Goal: Communication & Community: Share content

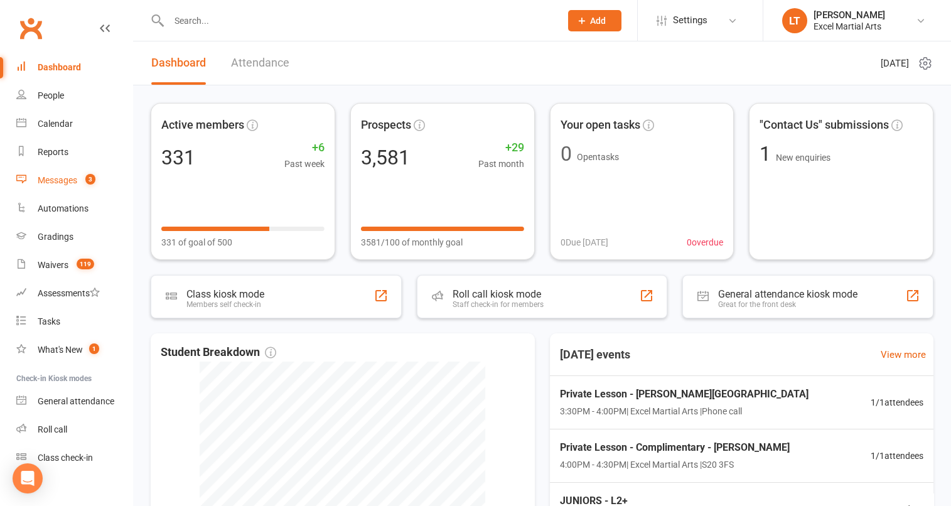
click at [73, 182] on div "Messages" at bounding box center [58, 180] width 40 height 10
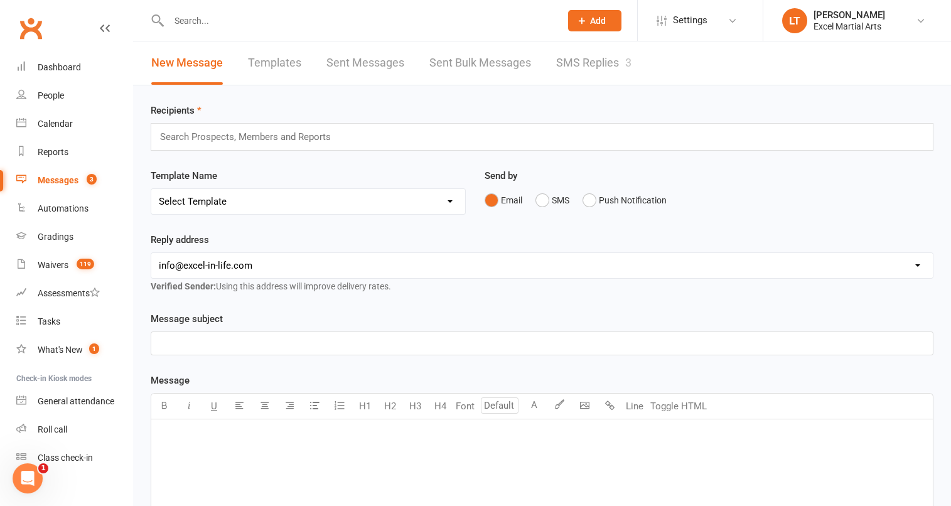
click at [603, 71] on link "SMS Replies 3" at bounding box center [593, 62] width 75 height 43
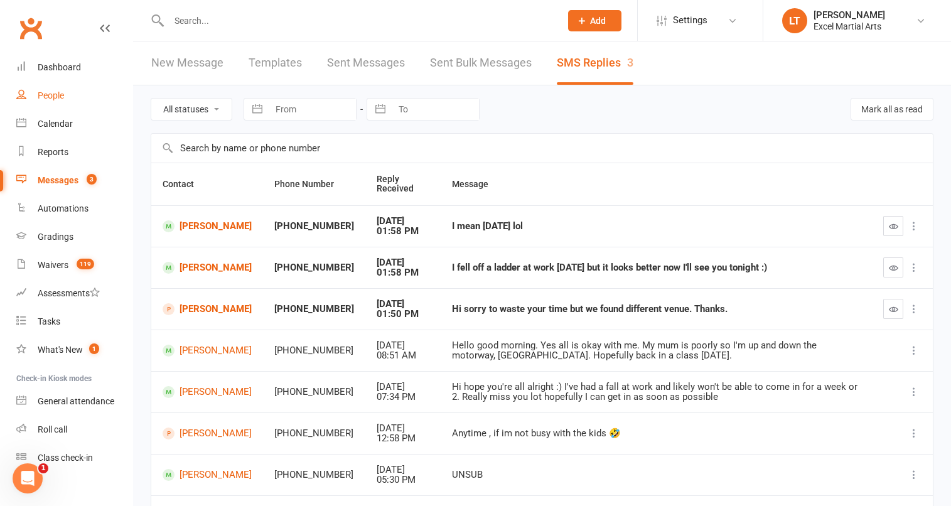
click at [65, 100] on link "People" at bounding box center [74, 96] width 116 height 28
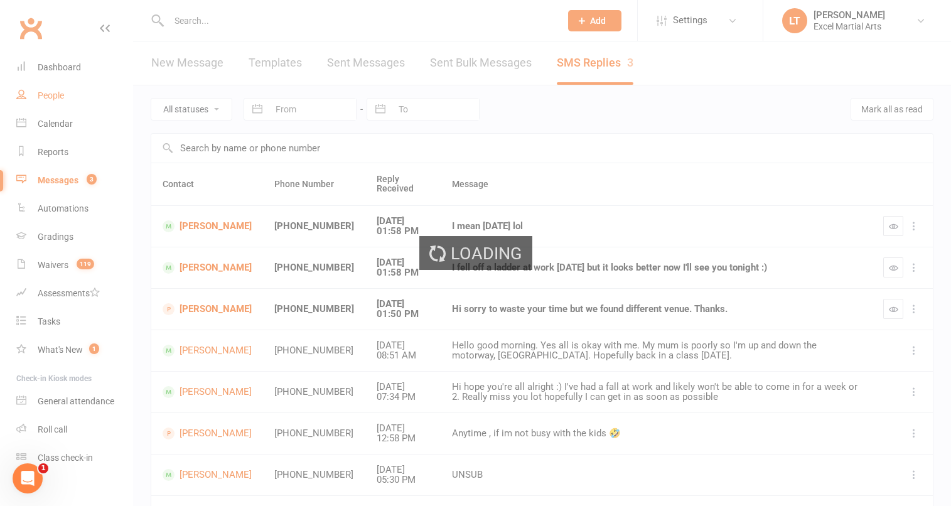
select select "100"
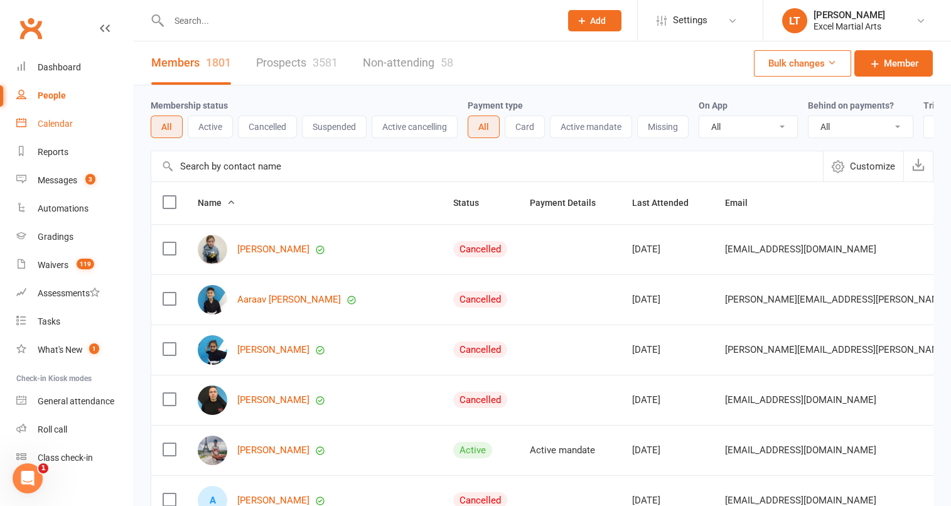
click at [78, 134] on link "Calendar" at bounding box center [74, 124] width 116 height 28
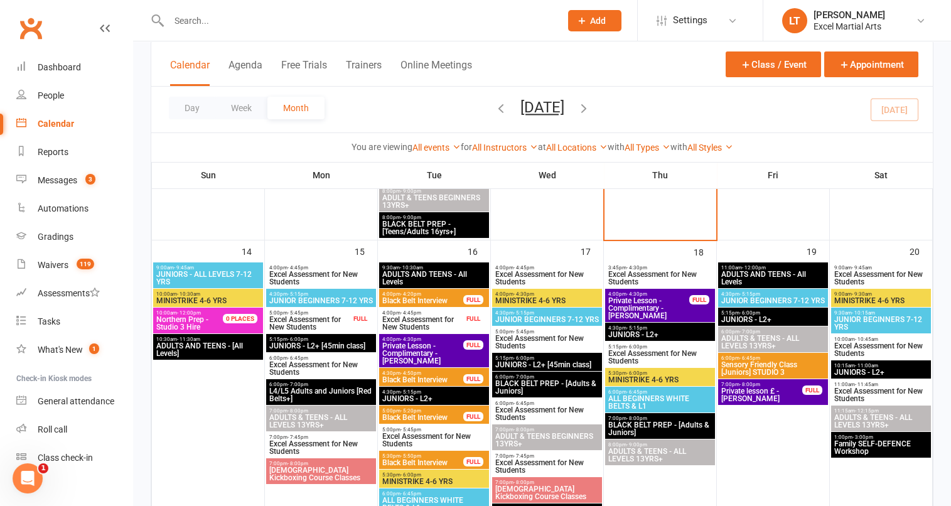
scroll to position [862, 0]
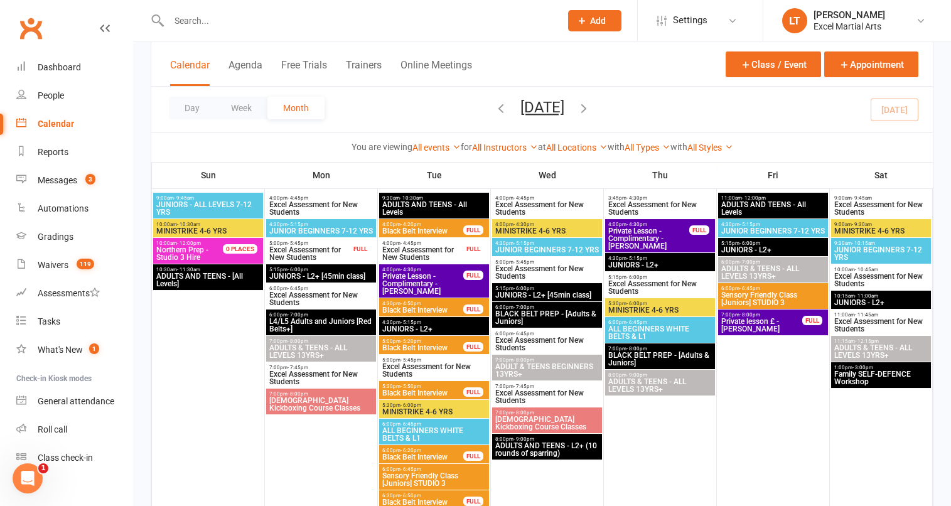
click at [925, 375] on span "Family SELF-DEFENCE Workshop" at bounding box center [881, 377] width 95 height 15
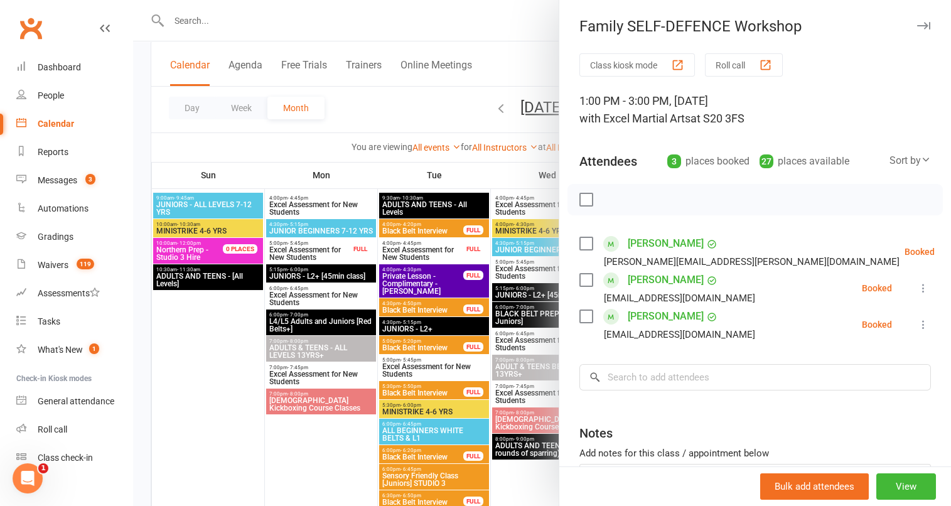
click at [429, 53] on div at bounding box center [542, 253] width 818 height 506
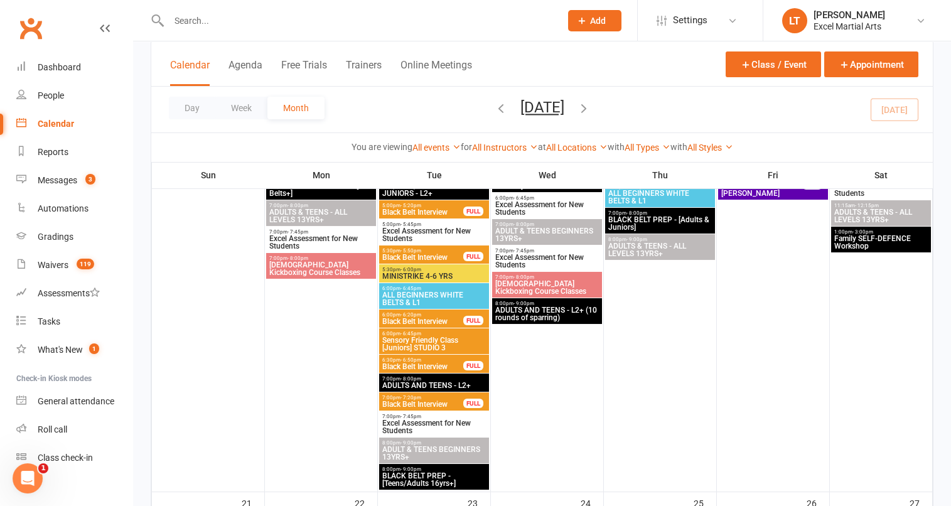
scroll to position [942, 0]
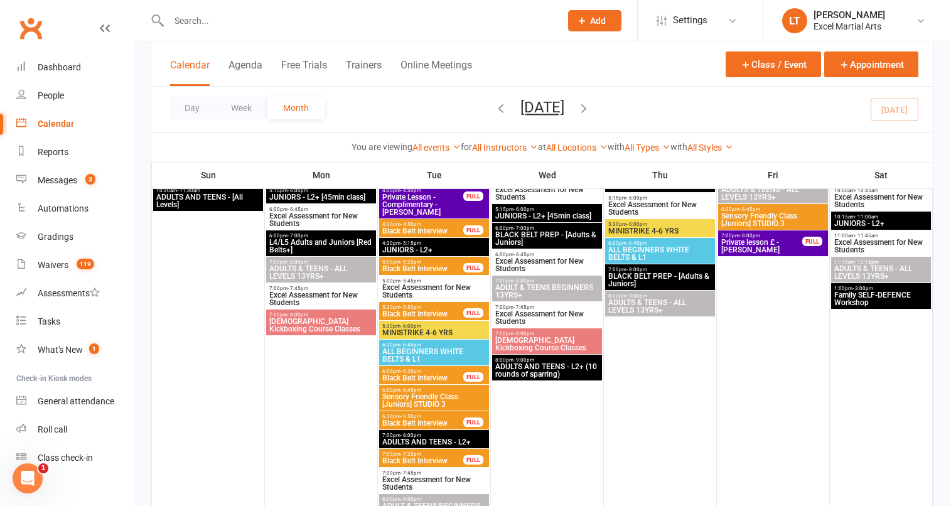
click at [858, 296] on span "Family SELF-DEFENCE Workshop" at bounding box center [881, 298] width 95 height 15
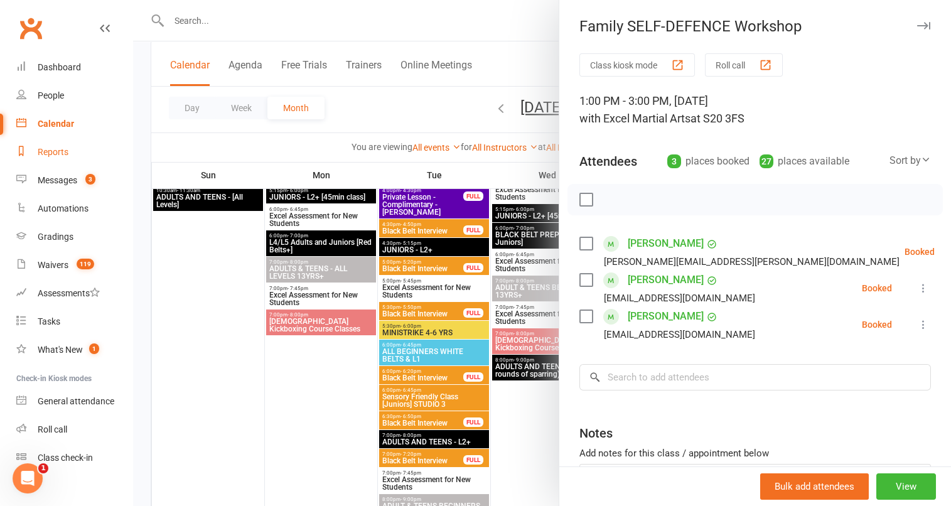
click at [103, 144] on link "Reports" at bounding box center [74, 152] width 116 height 28
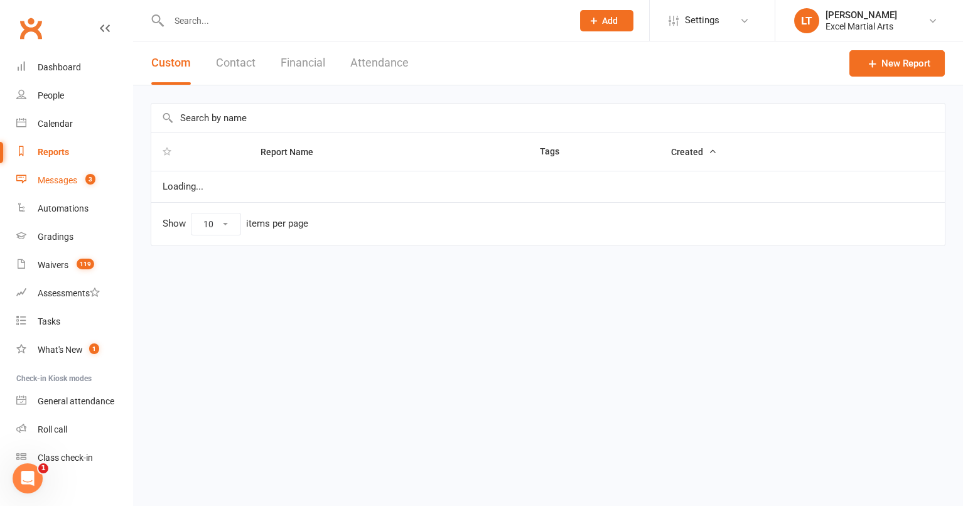
click at [71, 169] on link "Messages 3" at bounding box center [74, 180] width 116 height 28
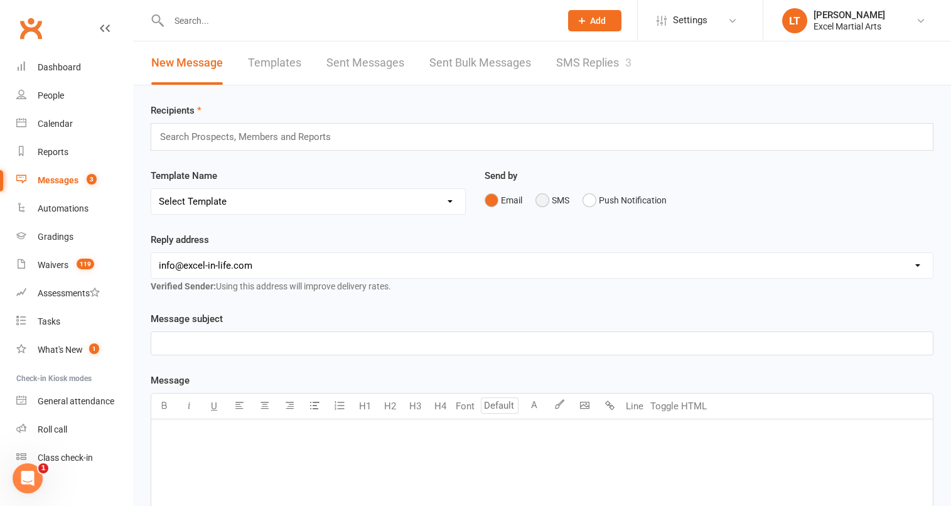
click at [542, 200] on button "SMS" at bounding box center [552, 200] width 34 height 24
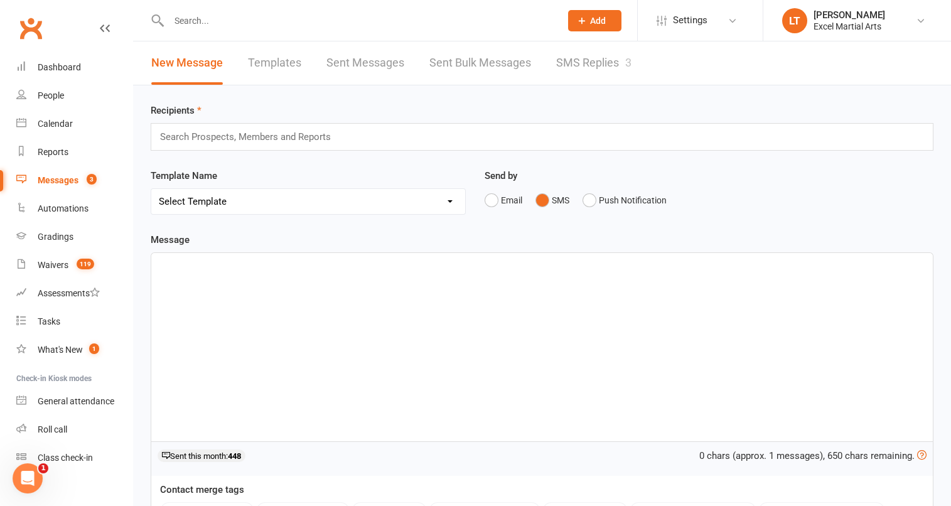
click at [403, 136] on div "Search Prospects, Members and Reports" at bounding box center [542, 137] width 783 height 28
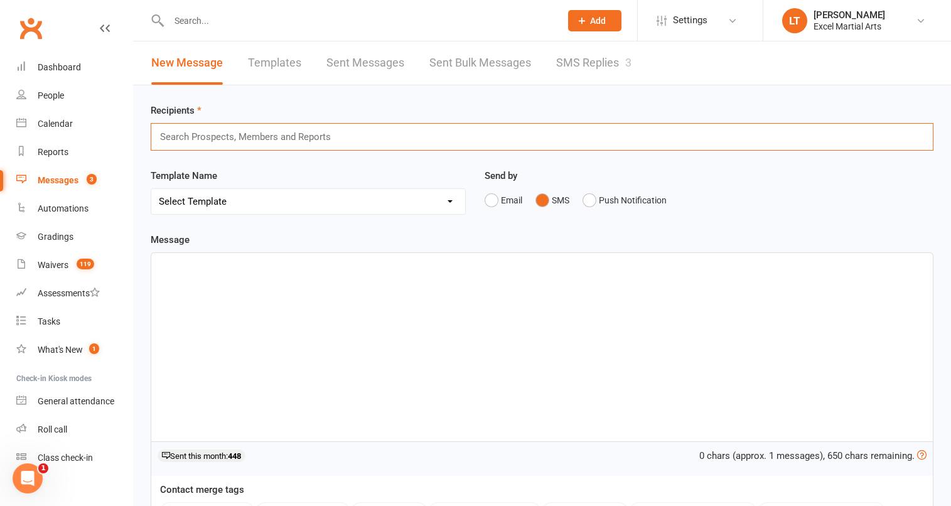
type input "a"
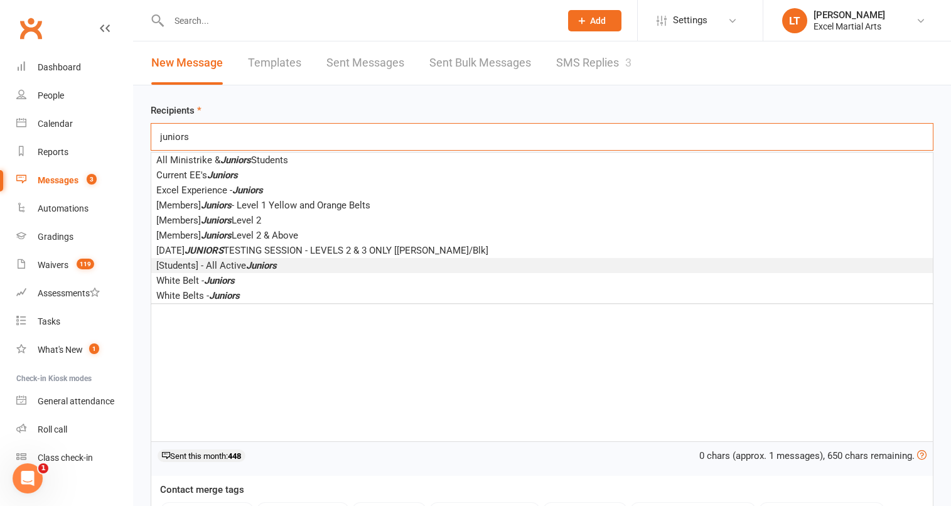
type input "juniors"
click at [310, 269] on li "[Students] - All Active Juniors" at bounding box center [541, 265] width 781 height 15
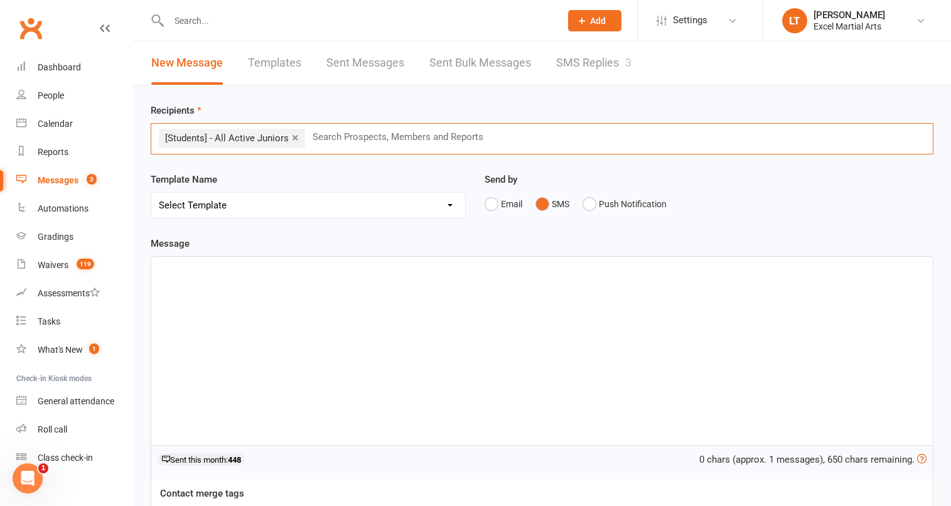
click at [500, 283] on div "﻿" at bounding box center [541, 351] width 781 height 188
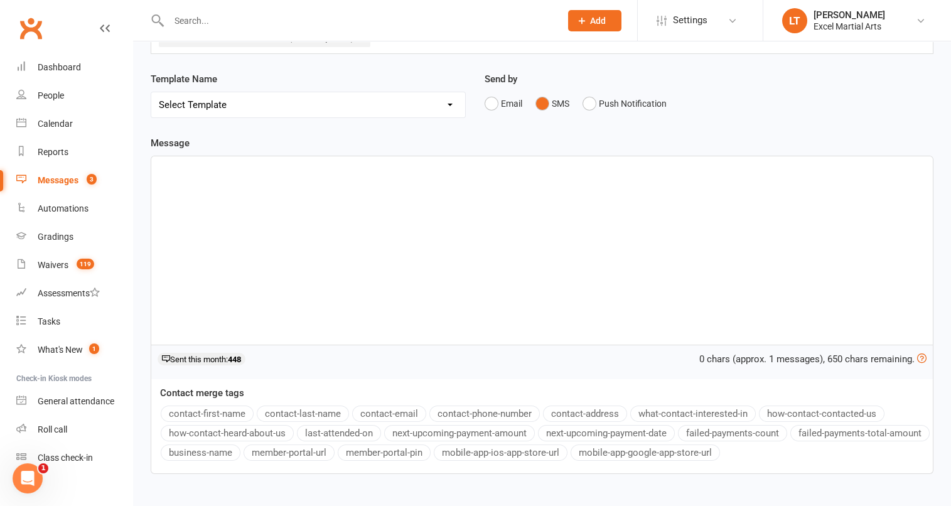
scroll to position [157, 0]
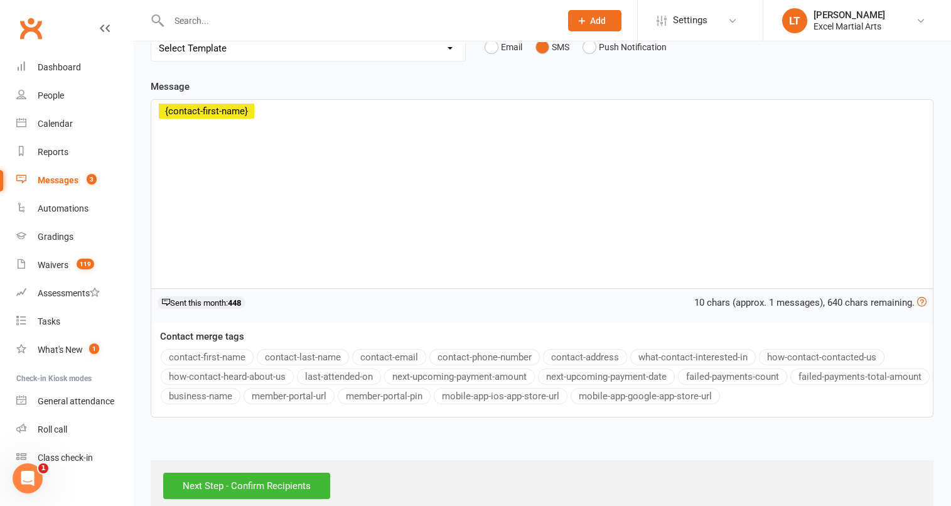
click at [236, 354] on button "contact-first-name" at bounding box center [207, 357] width 93 height 16
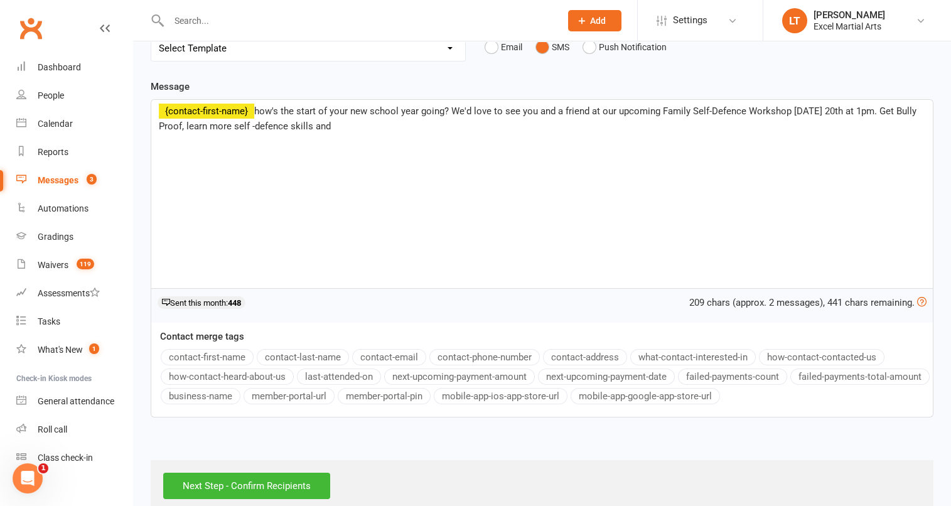
click at [897, 108] on span "how's the start of your new school year going? We'd love to see you and a frien…" at bounding box center [539, 118] width 760 height 26
click at [160, 126] on span "how's the start of your new school year going? We'd love to see you and a frien…" at bounding box center [539, 118] width 760 height 26
click at [164, 126] on span "how's the start of your new school year going? We'd love to see you and a frien…" at bounding box center [539, 118] width 760 height 26
click at [349, 134] on div "﻿ ﻿ {contact-first-name} how's the start of your new school year going? We'd lo…" at bounding box center [541, 194] width 781 height 188
click at [376, 164] on div "﻿ ﻿ {contact-first-name} how's the start of your new school year going? We'd lo…" at bounding box center [541, 194] width 781 height 188
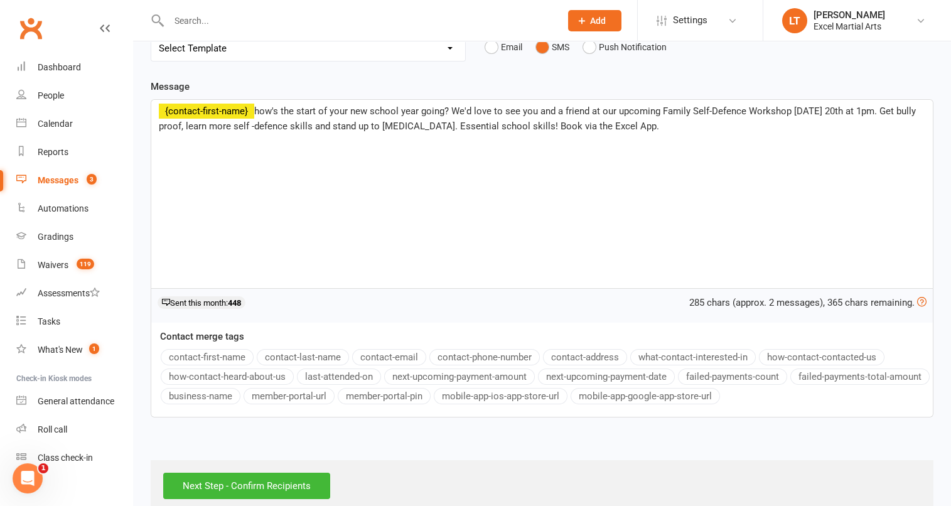
scroll to position [180, 0]
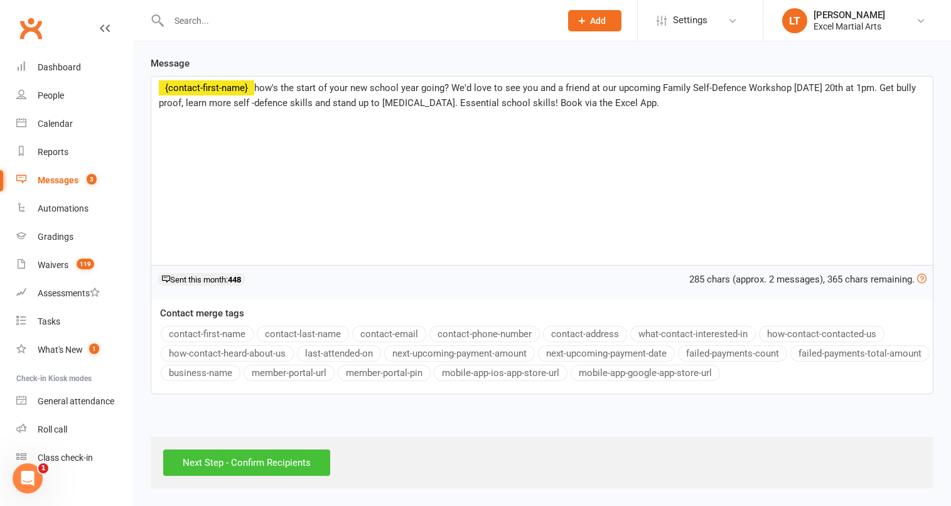
click at [296, 468] on input "Next Step - Confirm Recipients" at bounding box center [246, 462] width 167 height 26
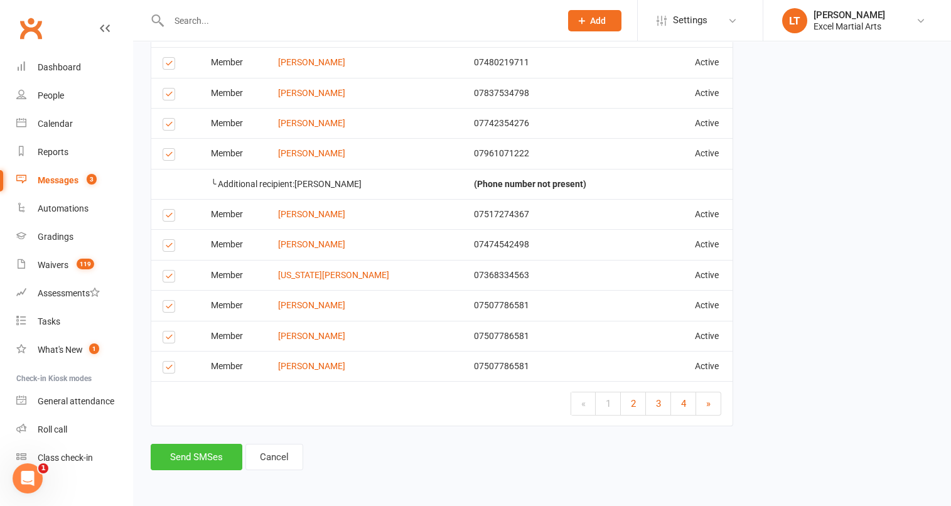
click at [227, 448] on button "Send SMSes" at bounding box center [197, 457] width 92 height 26
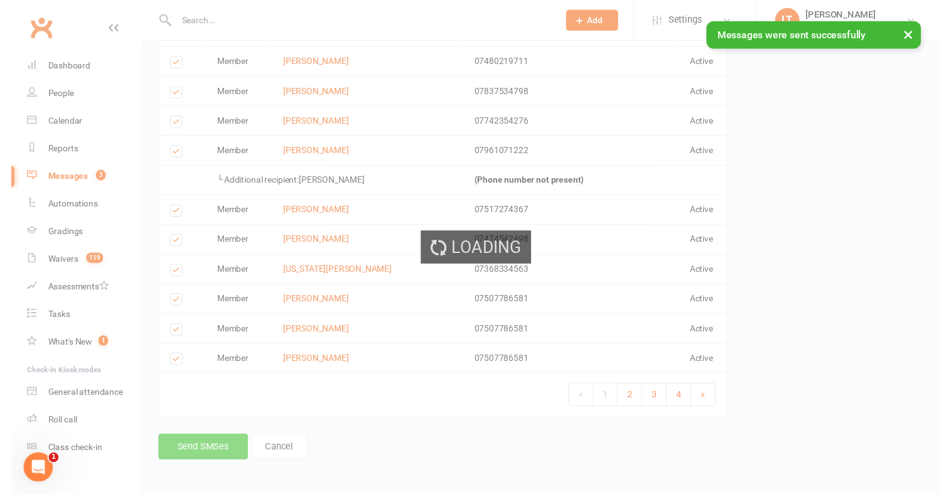
scroll to position [1721, 0]
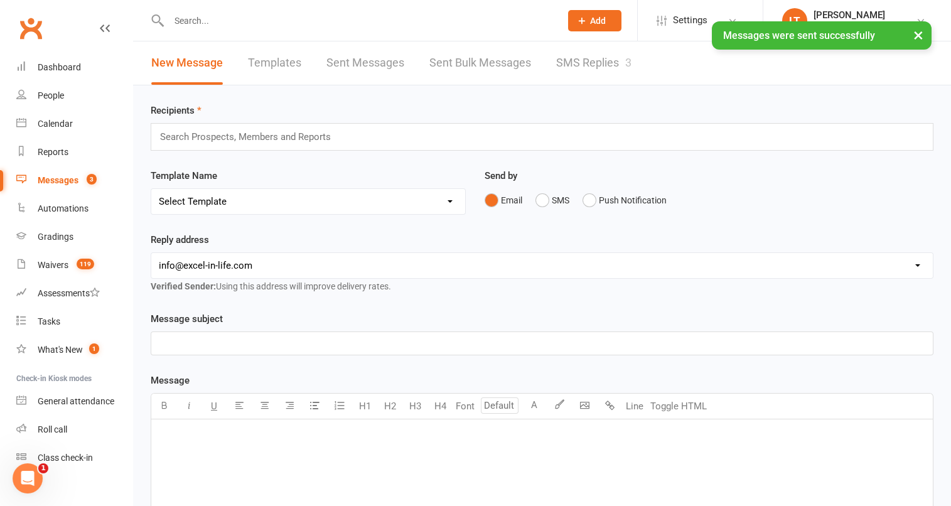
click at [576, 65] on link "SMS Replies 3" at bounding box center [593, 62] width 75 height 43
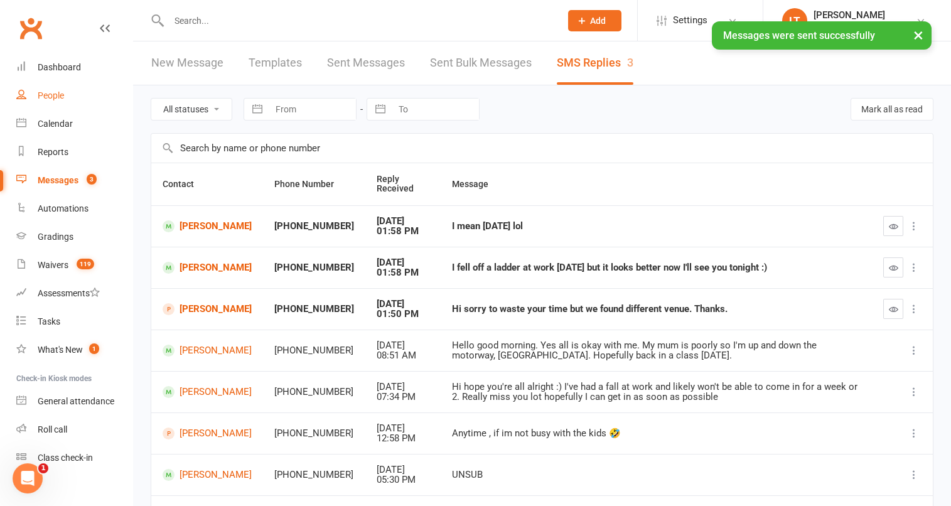
click at [81, 82] on link "People" at bounding box center [74, 96] width 116 height 28
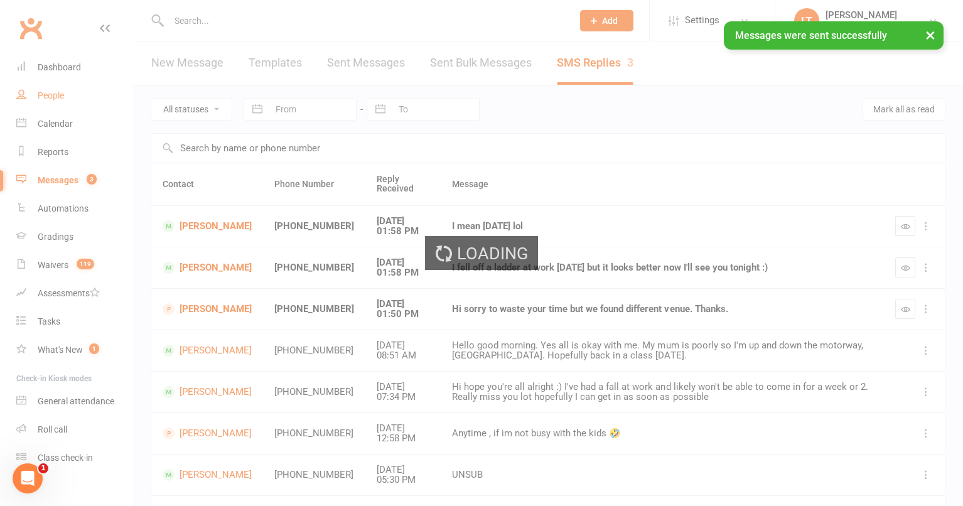
select select "100"
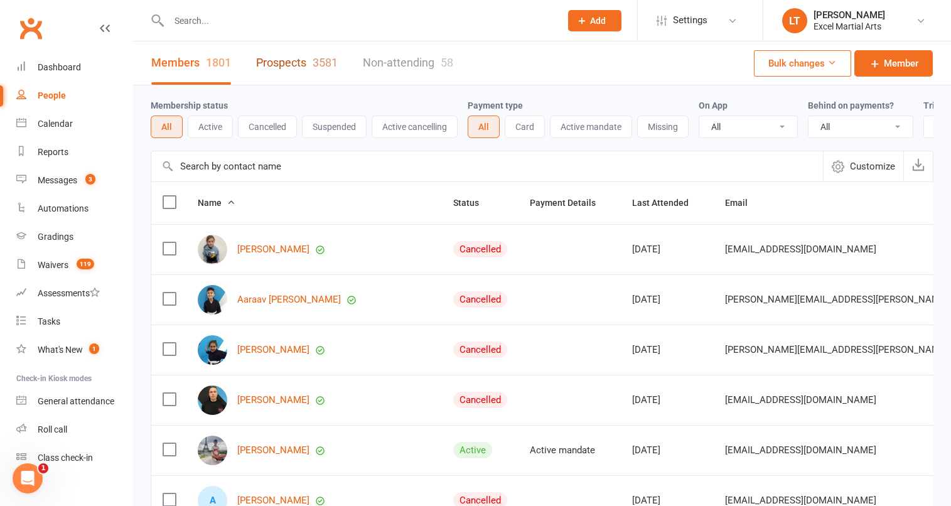
click at [304, 59] on link "Prospects 3581" at bounding box center [297, 62] width 82 height 43
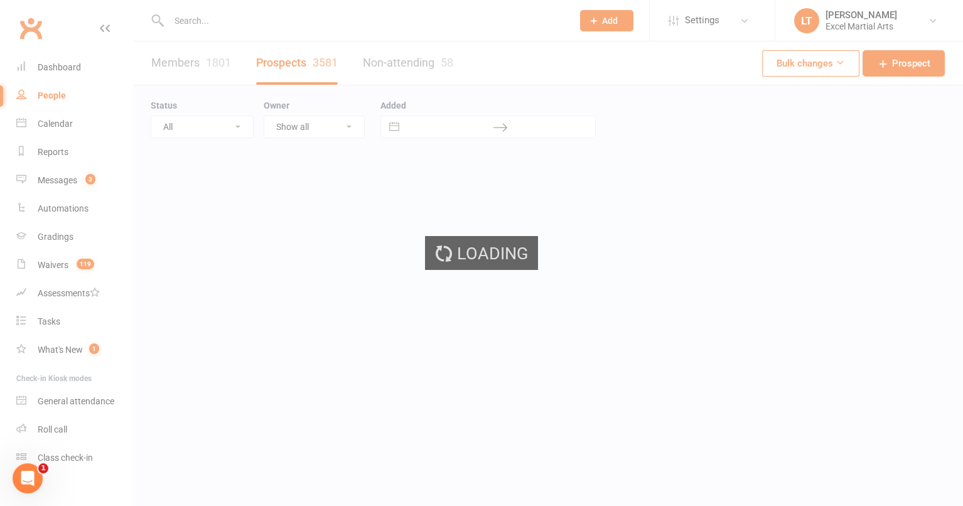
select select "100"
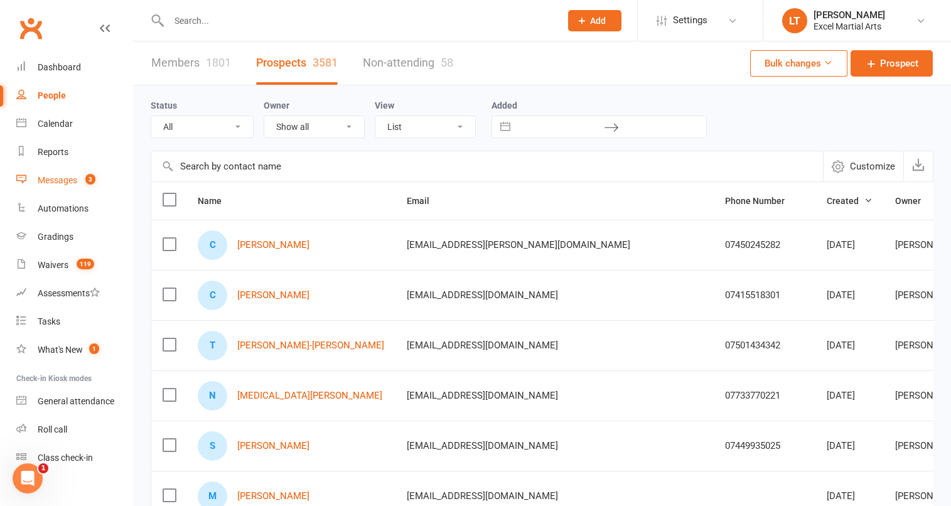
click at [80, 186] on link "Messages 3" at bounding box center [74, 180] width 116 height 28
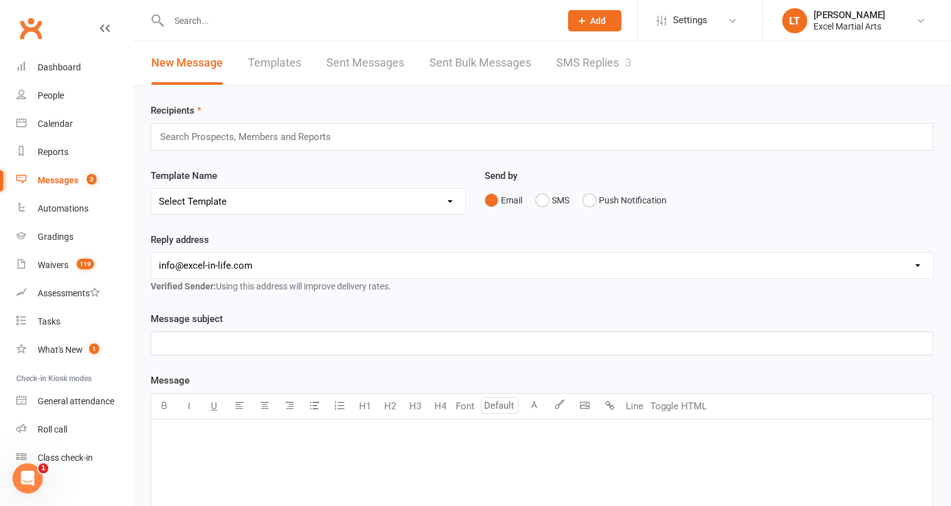
click at [517, 59] on link "Sent Bulk Messages" at bounding box center [480, 62] width 102 height 43
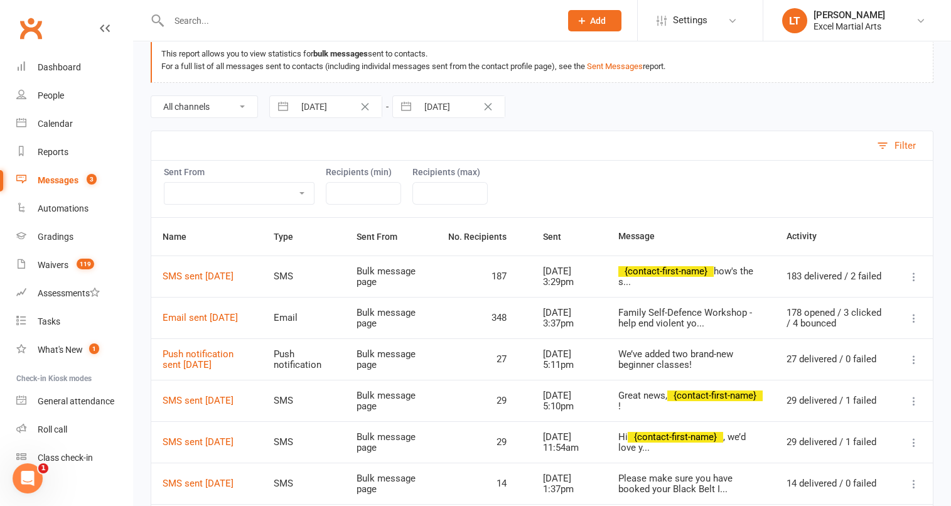
scroll to position [78, 0]
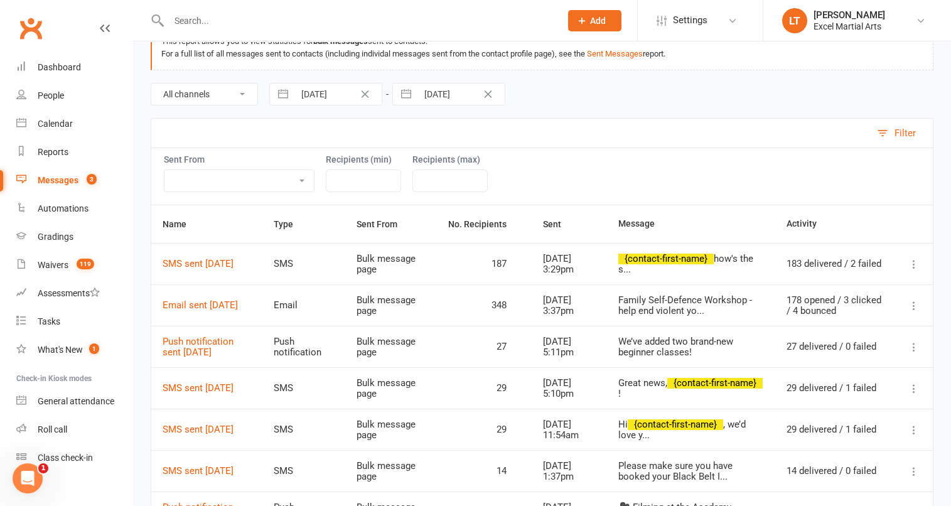
click at [909, 263] on icon at bounding box center [914, 264] width 13 height 13
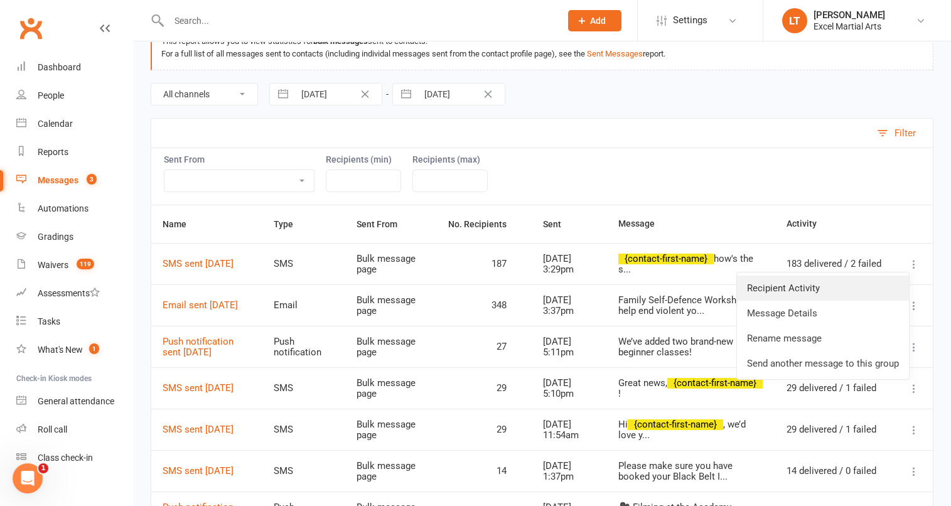
click at [861, 296] on link "Recipient Activity" at bounding box center [823, 288] width 172 height 25
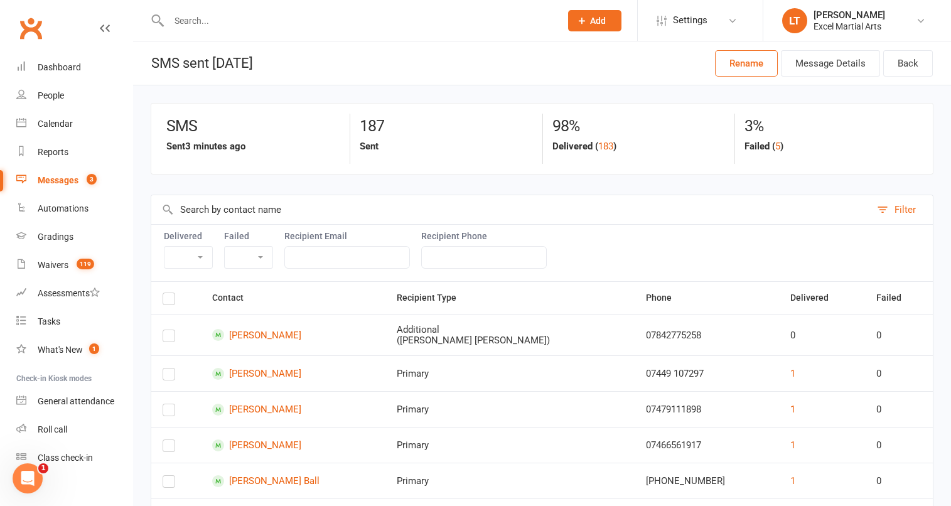
click at [247, 252] on select "Yes No" at bounding box center [249, 257] width 48 height 21
click at [225, 247] on select "Yes No" at bounding box center [249, 257] width 48 height 21
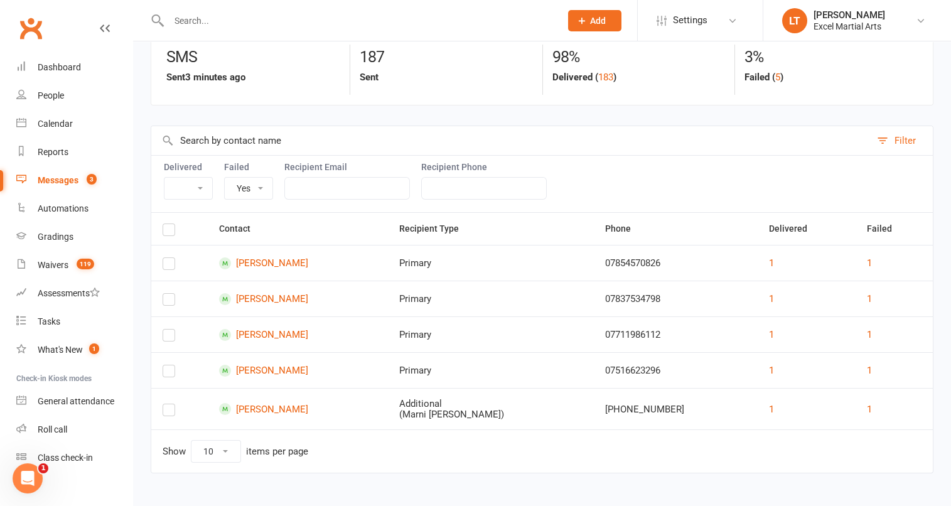
scroll to position [89, 0]
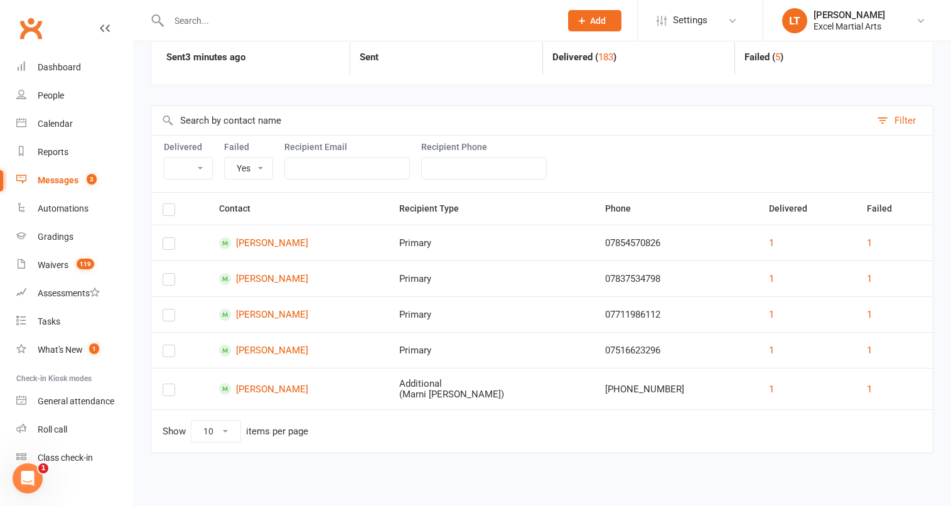
click at [242, 173] on select "Yes No" at bounding box center [249, 168] width 48 height 21
select select "false"
click at [225, 158] on select "Yes No" at bounding box center [249, 168] width 48 height 21
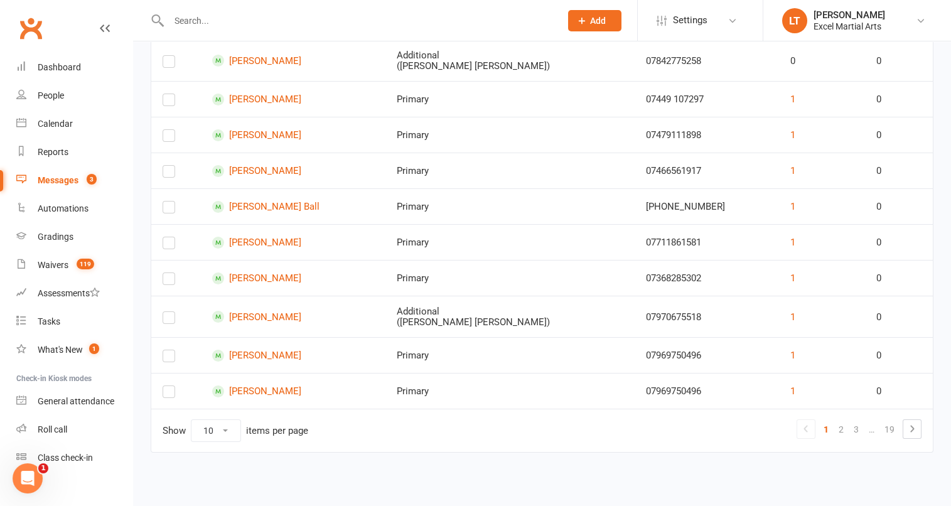
scroll to position [0, 0]
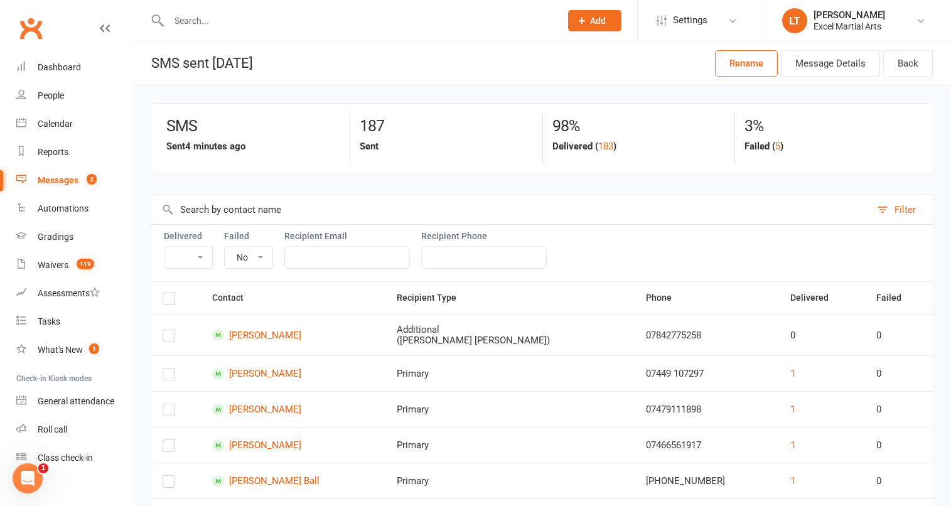
click at [69, 186] on link "Messages 3" at bounding box center [74, 180] width 116 height 28
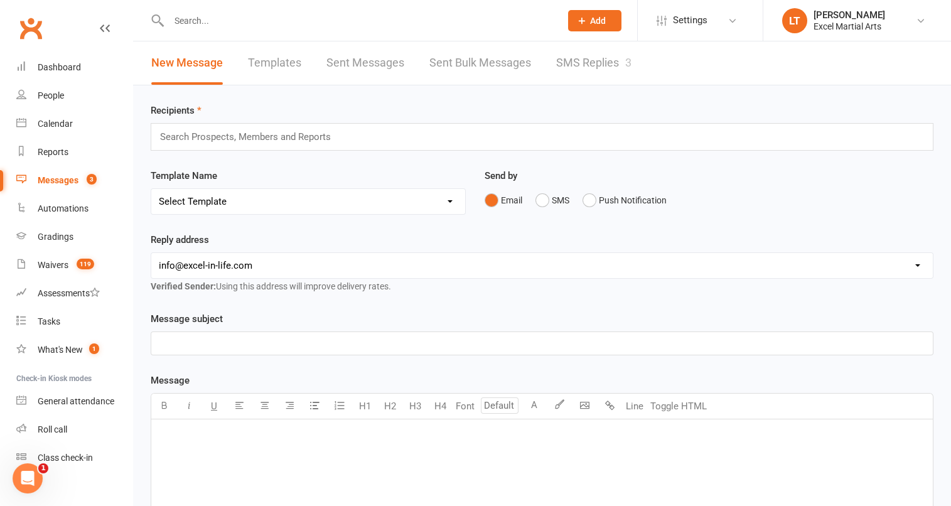
click at [586, 73] on link "SMS Replies 3" at bounding box center [593, 62] width 75 height 43
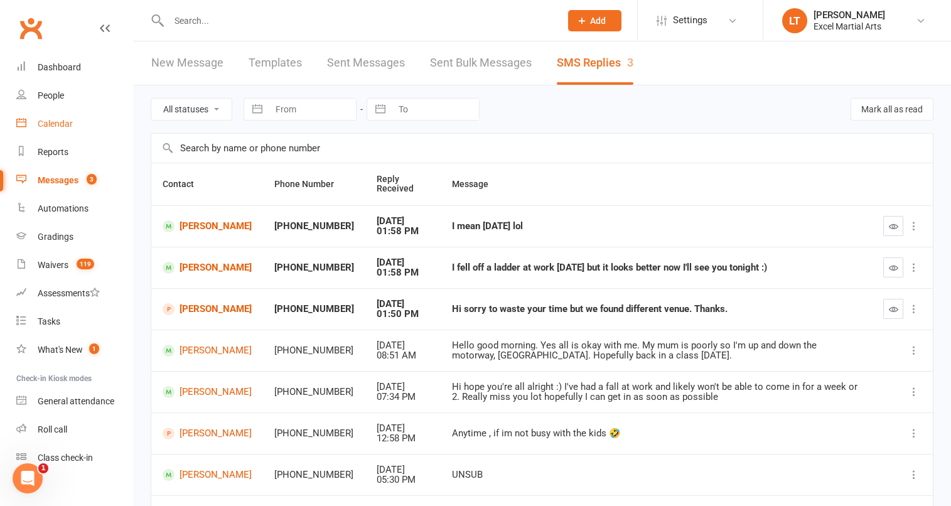
click at [75, 123] on link "Calendar" at bounding box center [74, 124] width 116 height 28
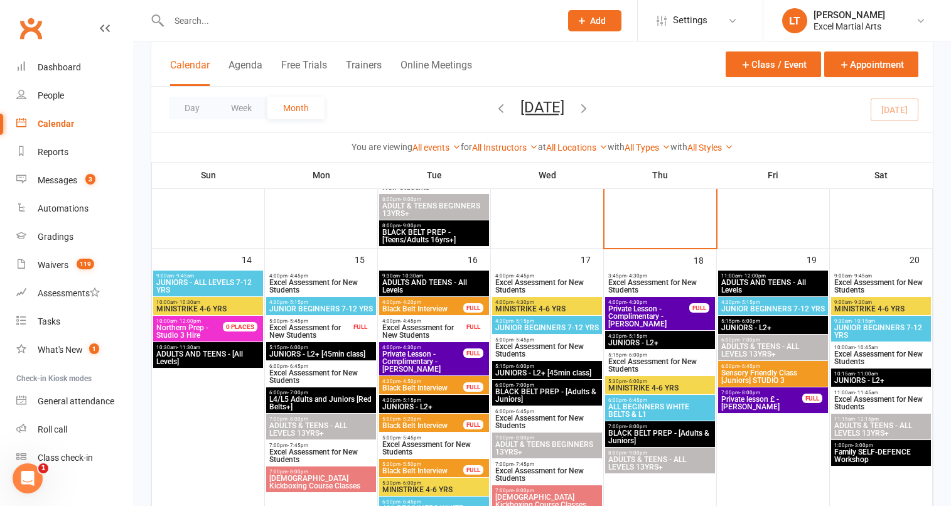
scroll to position [862, 0]
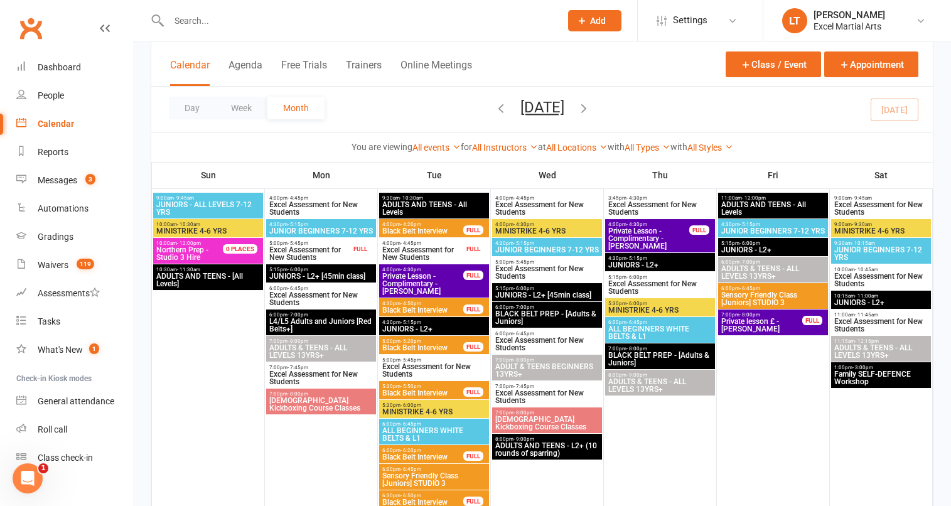
click at [915, 365] on span "1:00pm - 3:00pm" at bounding box center [881, 368] width 95 height 6
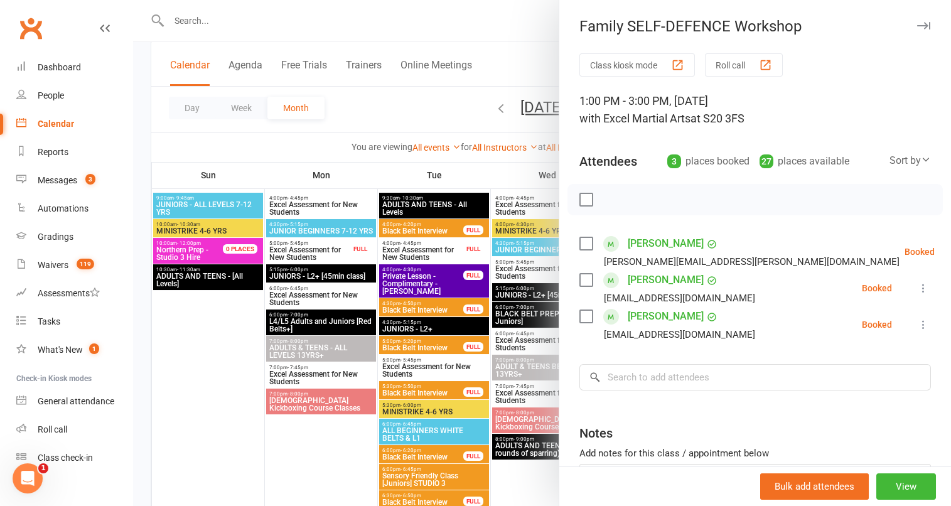
click at [420, 108] on div at bounding box center [542, 253] width 818 height 506
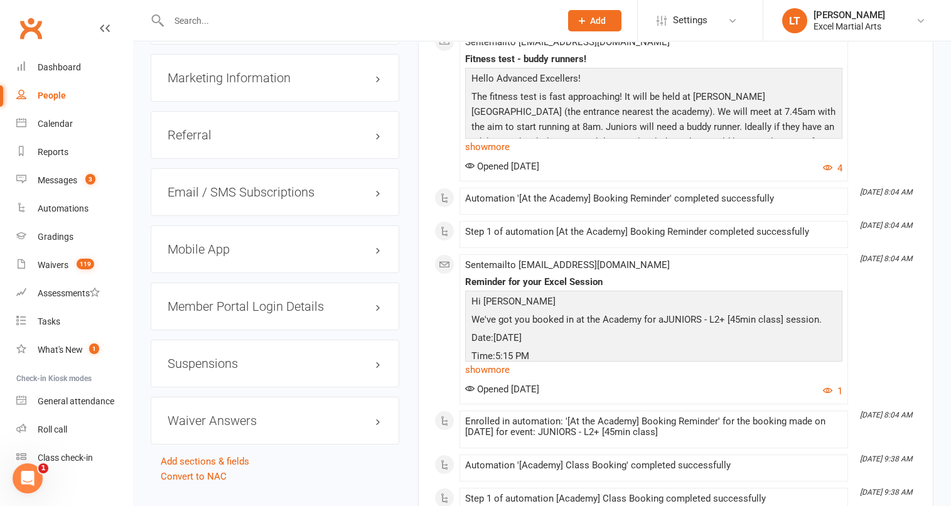
scroll to position [1490, 0]
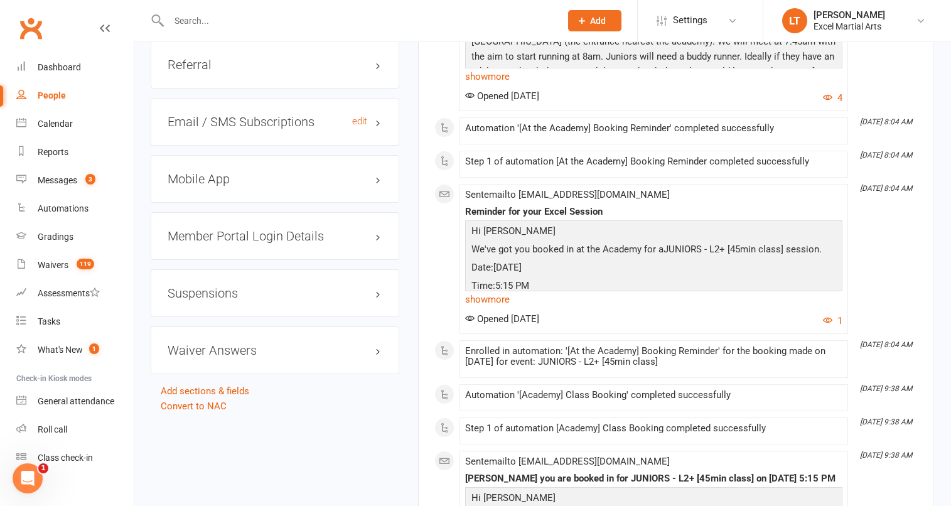
click at [377, 120] on h3 "Email / SMS Subscriptions edit" at bounding box center [275, 122] width 215 height 14
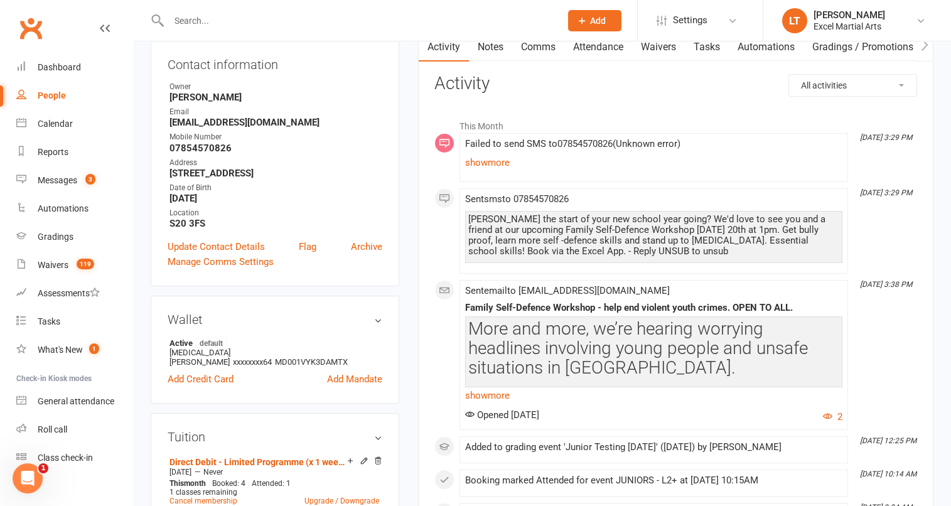
scroll to position [0, 0]
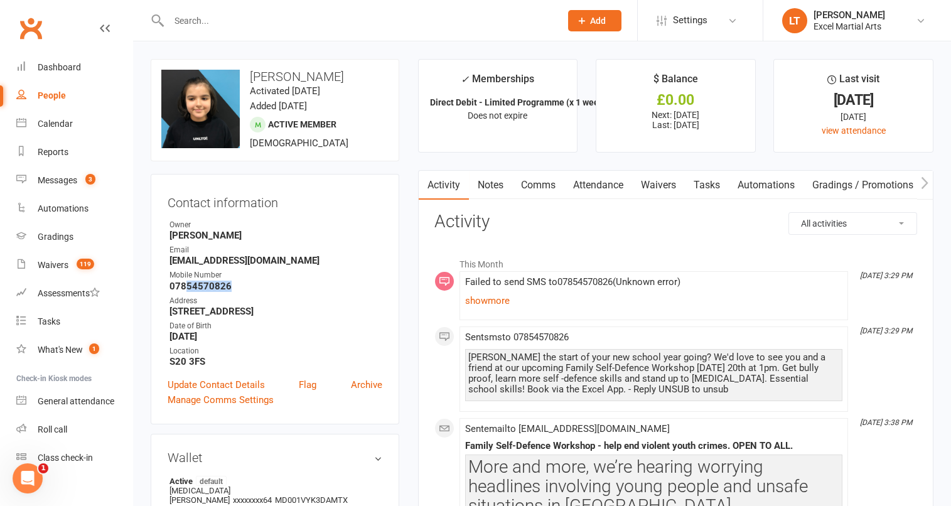
drag, startPoint x: 184, startPoint y: 285, endPoint x: 232, endPoint y: 282, distance: 47.8
click at [232, 282] on strong "07854570826" at bounding box center [275, 286] width 213 height 11
click at [252, 280] on li "Mobile Number 07854570826" at bounding box center [275, 280] width 215 height 22
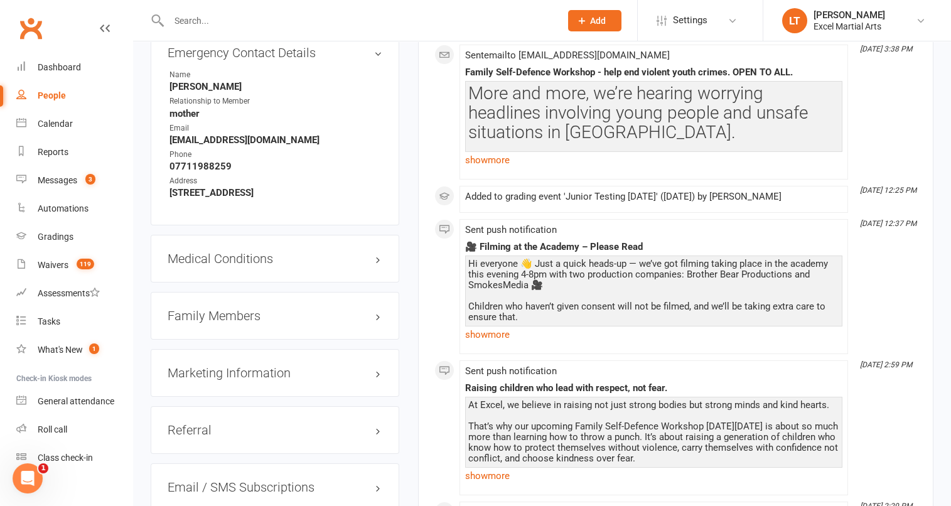
scroll to position [1098, 0]
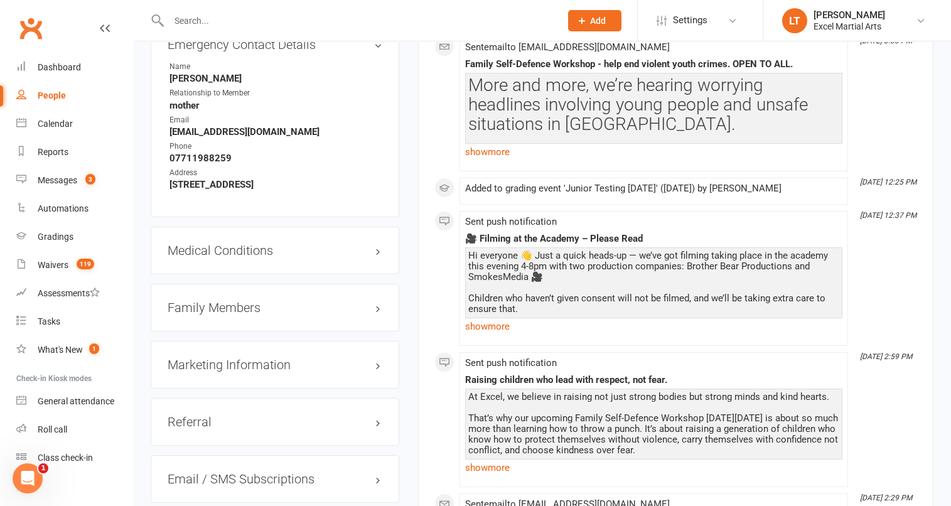
click at [383, 359] on div "Marketing Information edit" at bounding box center [275, 365] width 249 height 48
click at [381, 365] on h3 "Marketing Information edit" at bounding box center [275, 365] width 215 height 14
click at [380, 365] on h3 "Marketing Information edit" at bounding box center [275, 365] width 215 height 14
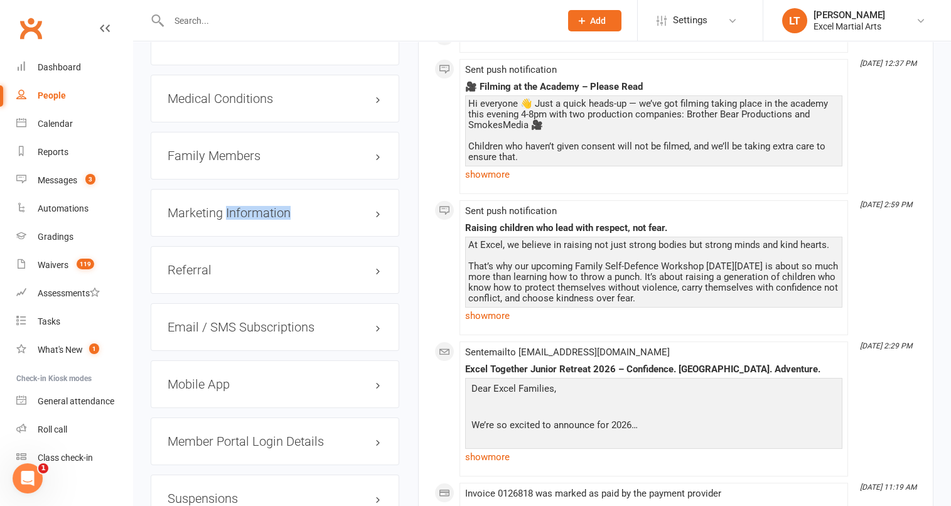
scroll to position [1255, 0]
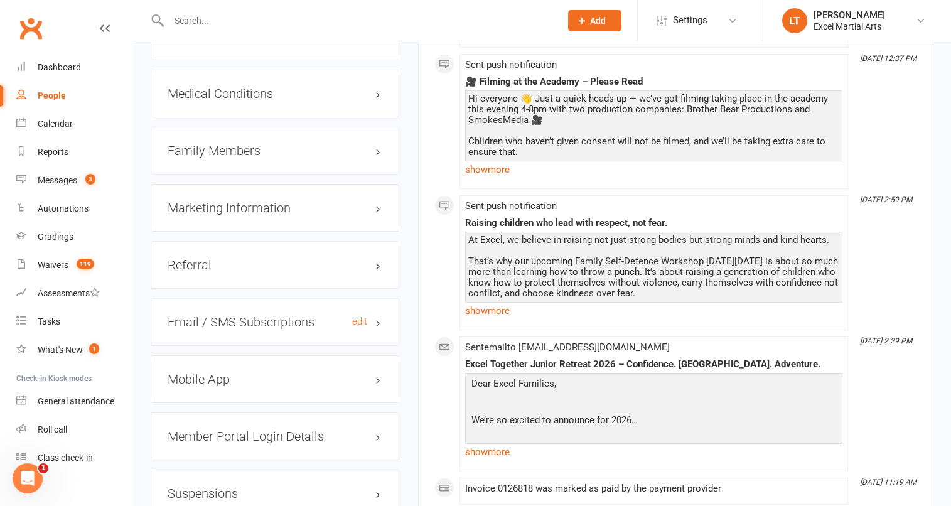
click at [379, 329] on h3 "Email / SMS Subscriptions edit" at bounding box center [275, 322] width 215 height 14
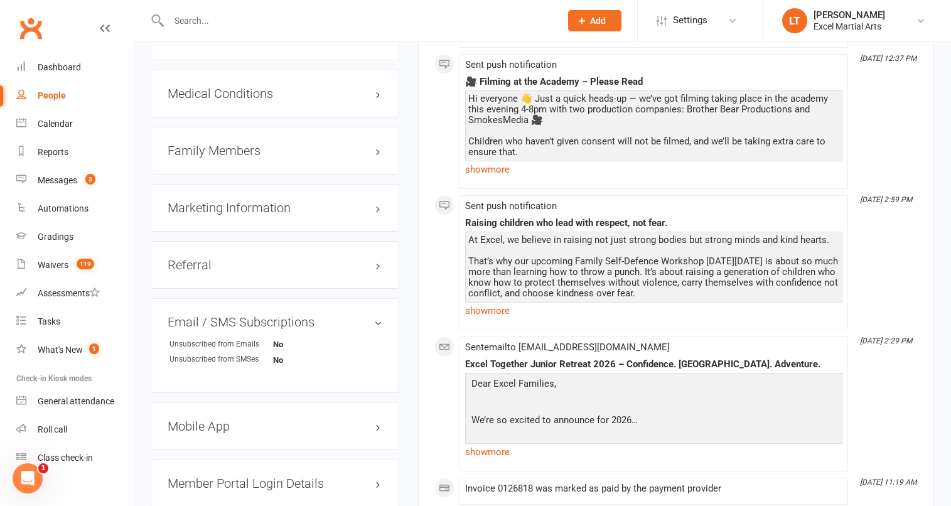
drag, startPoint x: 379, startPoint y: 330, endPoint x: 498, endPoint y: 121, distance: 240.1
click at [379, 328] on h3 "Email / SMS Subscriptions edit" at bounding box center [275, 322] width 215 height 14
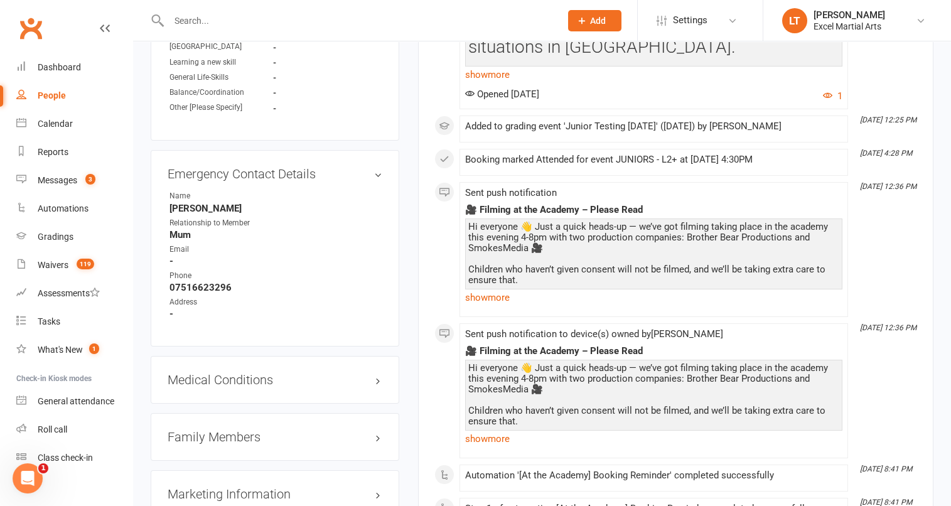
scroll to position [1176, 0]
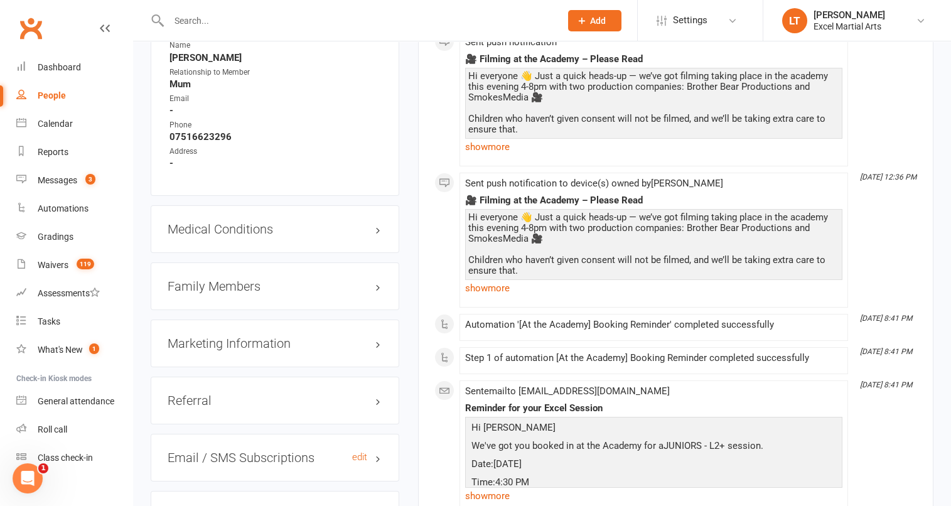
click at [375, 463] on h3 "Email / SMS Subscriptions edit" at bounding box center [275, 458] width 215 height 14
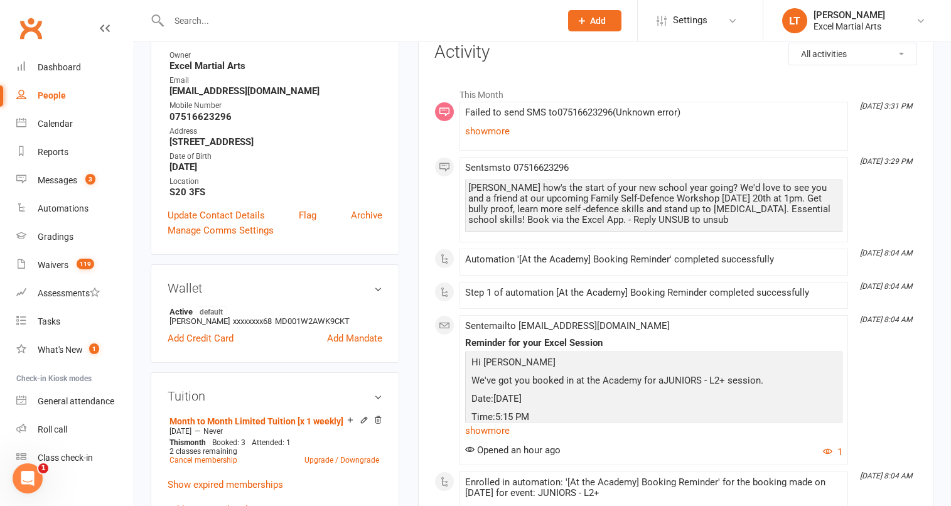
scroll to position [0, 0]
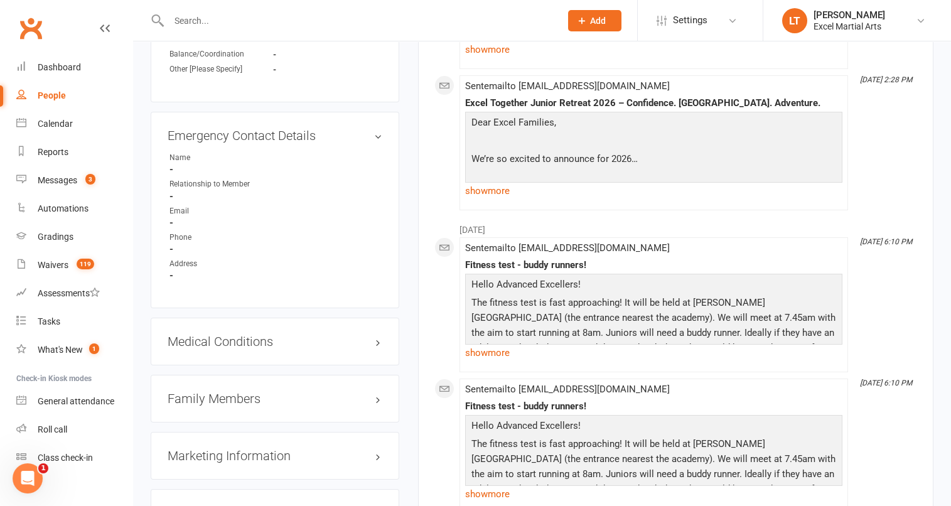
scroll to position [1098, 0]
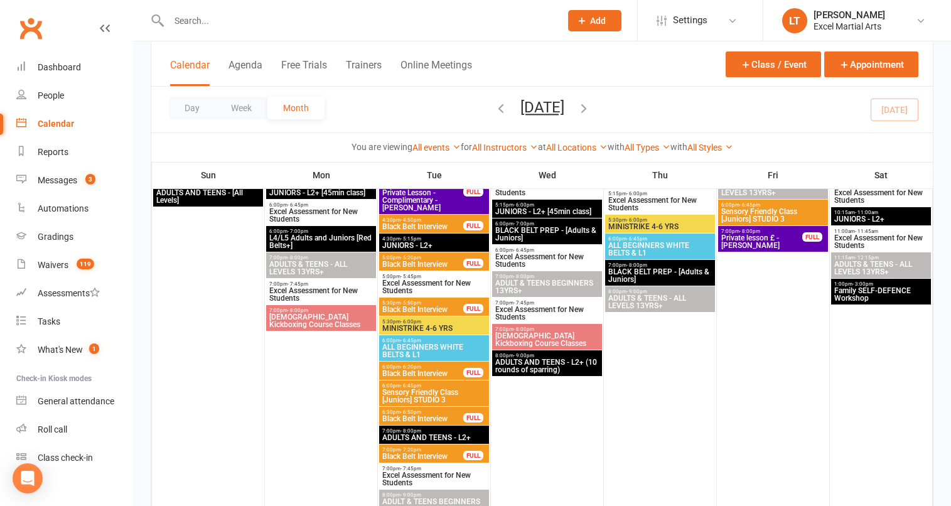
scroll to position [942, 0]
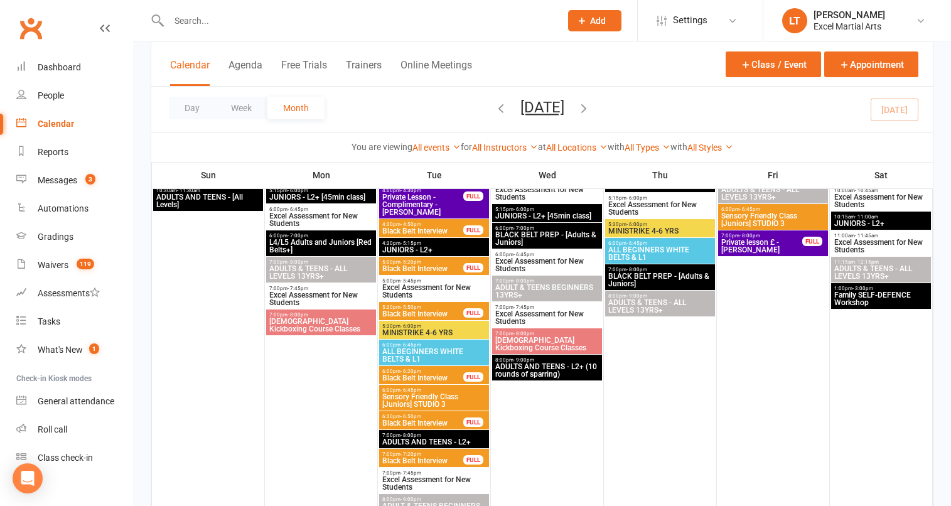
click at [887, 305] on span "Family SELF-DEFENCE Workshop" at bounding box center [881, 298] width 95 height 15
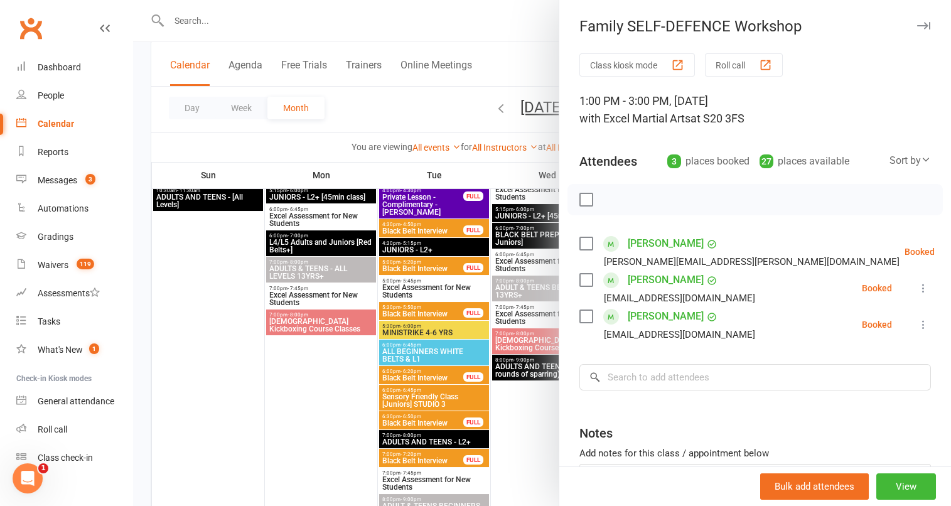
click at [373, 129] on div at bounding box center [542, 253] width 818 height 506
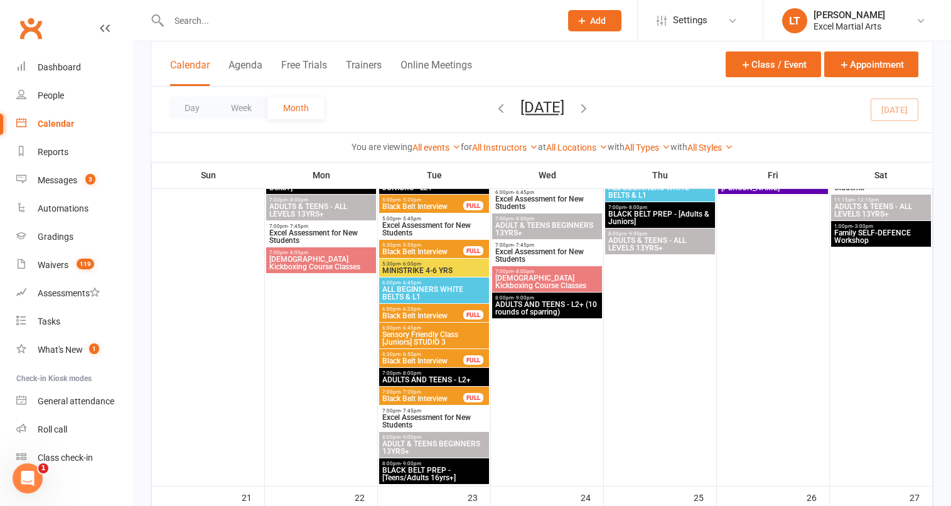
scroll to position [942, 0]
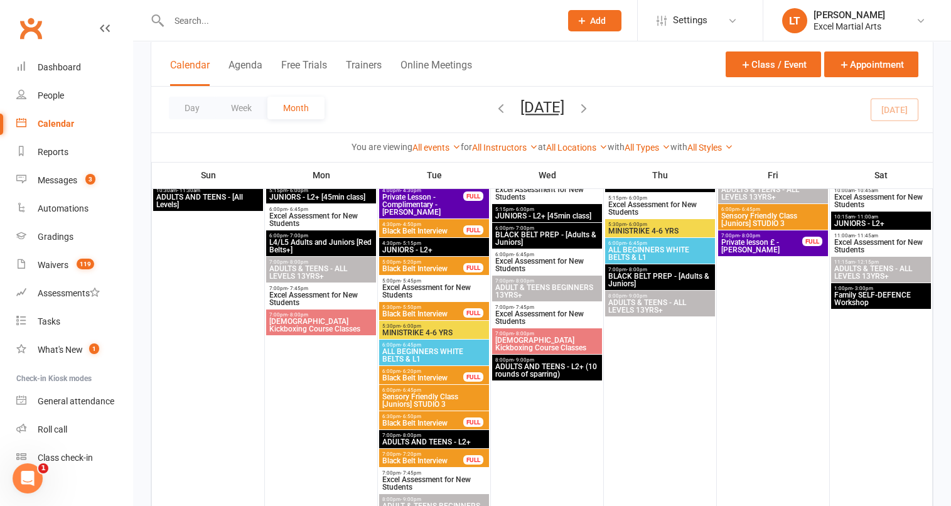
click at [884, 303] on span "Family SELF-DEFENCE Workshop" at bounding box center [881, 298] width 95 height 15
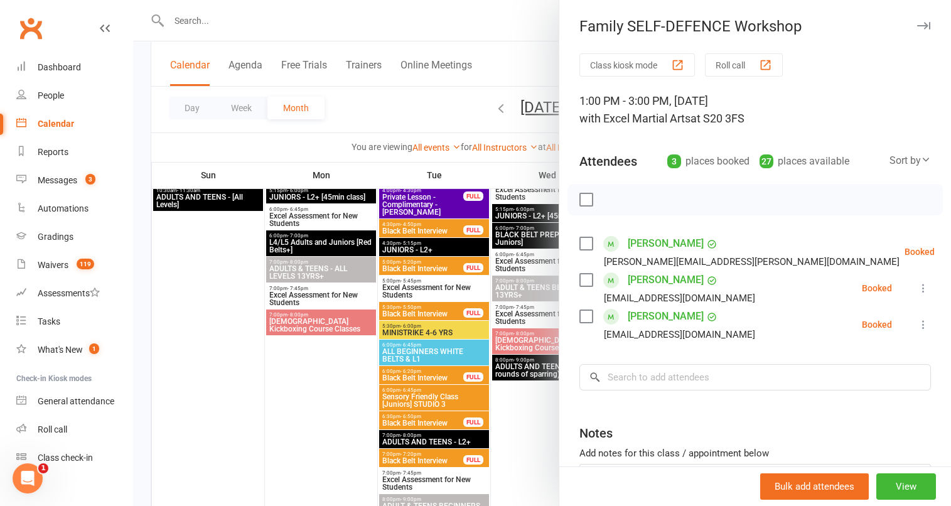
click at [490, 129] on div at bounding box center [542, 253] width 818 height 506
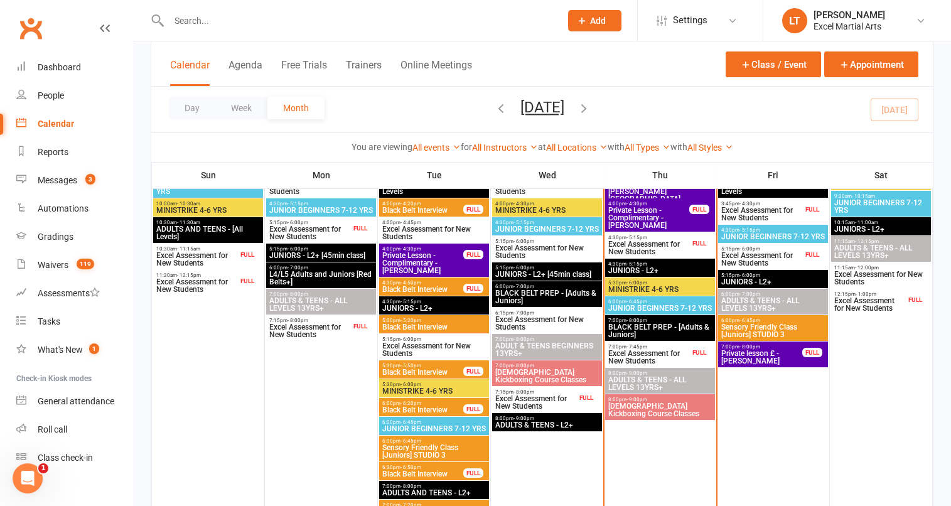
scroll to position [432, 0]
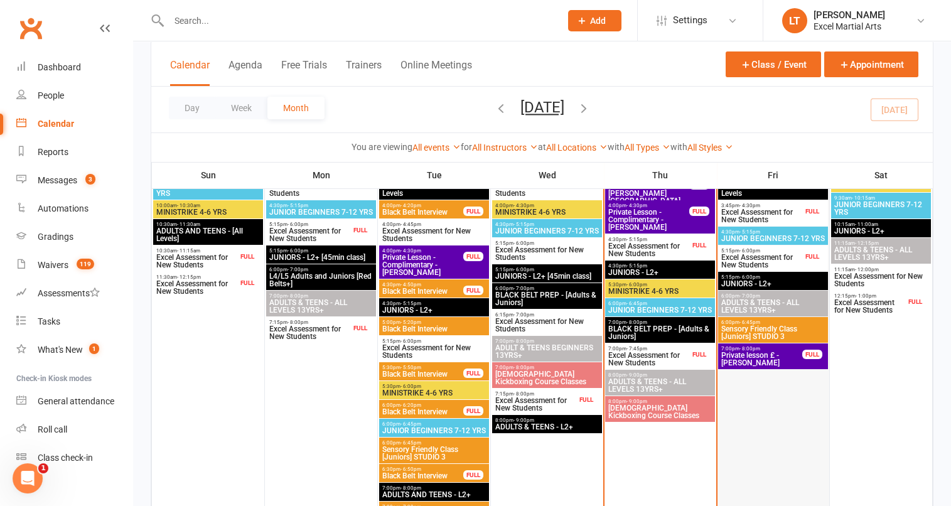
drag, startPoint x: 815, startPoint y: 416, endPoint x: 816, endPoint y: 503, distance: 87.3
drag, startPoint x: 816, startPoint y: 503, endPoint x: 938, endPoint y: 441, distance: 137.3
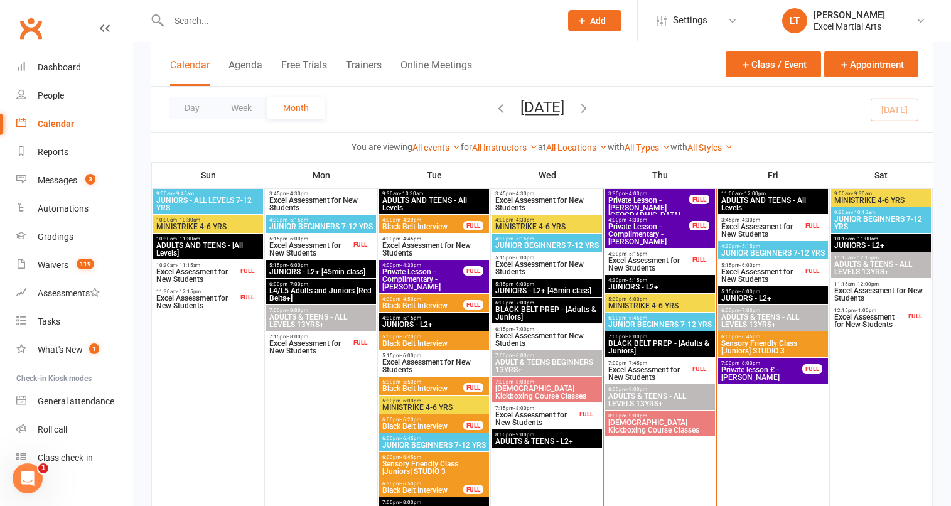
scroll to position [353, 0]
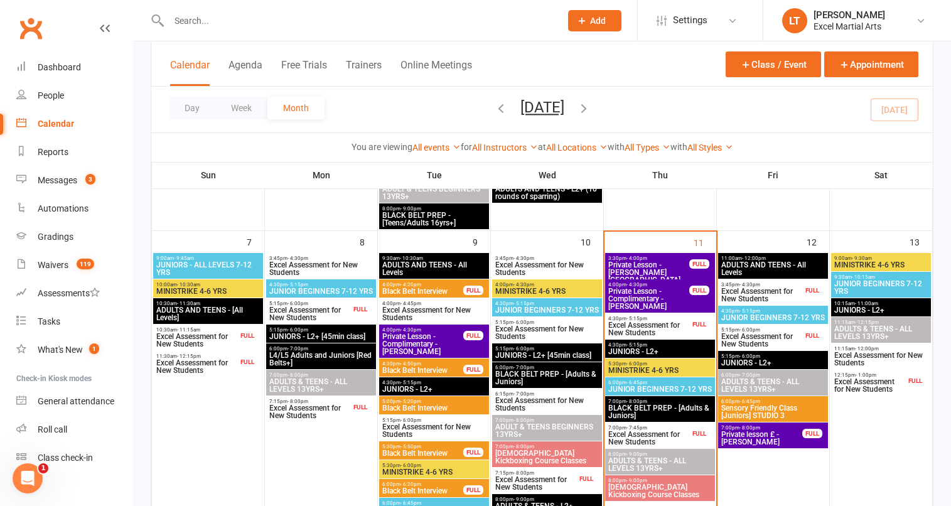
click at [804, 291] on div "FULL" at bounding box center [812, 290] width 20 height 9
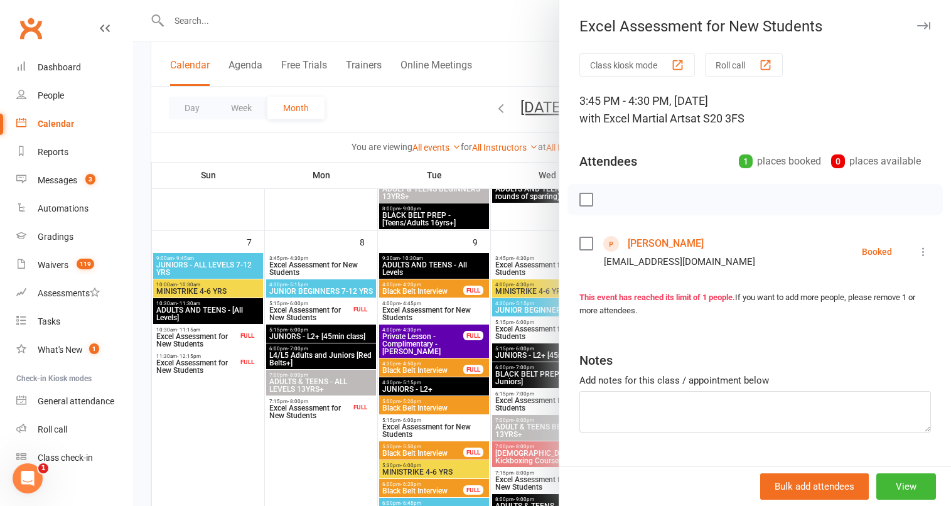
click at [559, 235] on div "Class kiosk mode Roll call 3:45 PM - 4:30 PM, [DATE] with Excel Martial Arts at…" at bounding box center [755, 274] width 392 height 442
click at [520, 223] on div at bounding box center [542, 253] width 818 height 506
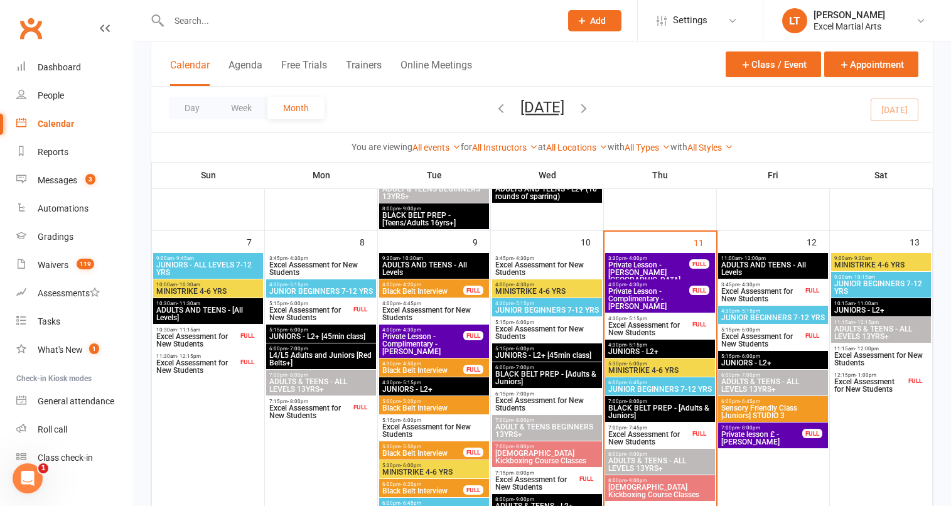
click at [744, 258] on span "- 12:00pm" at bounding box center [754, 258] width 24 height 6
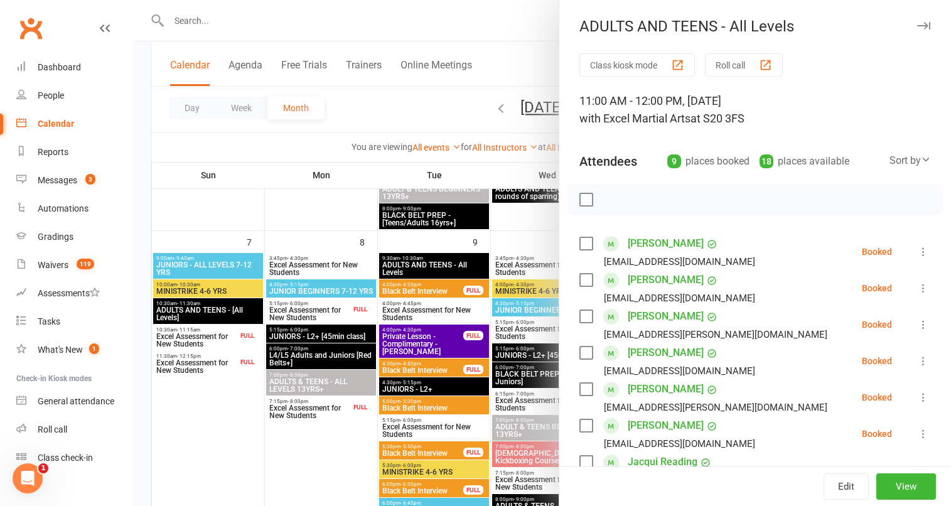
scroll to position [157, 0]
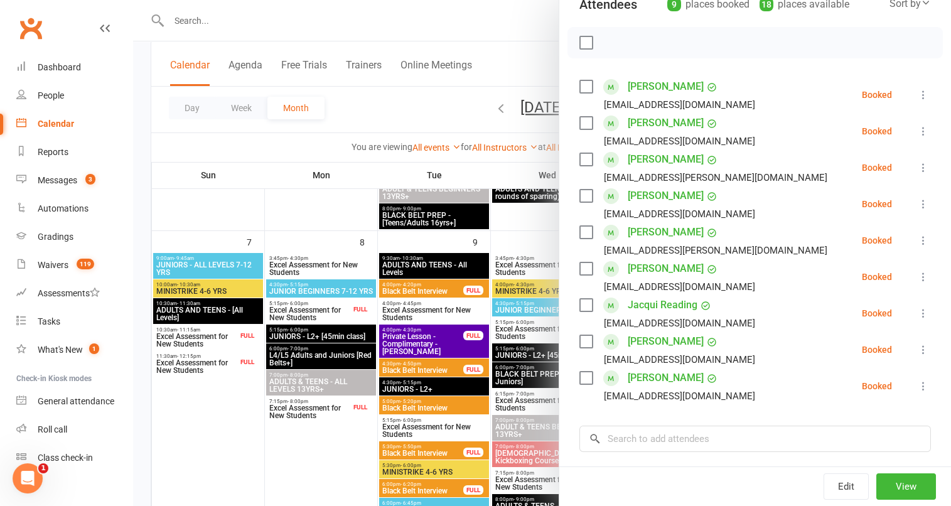
click at [654, 422] on div "Class kiosk mode Roll call 11:00 AM - 12:00 PM, Friday, September, 12, 2025 wit…" at bounding box center [755, 262] width 392 height 733
click at [653, 433] on input "search" at bounding box center [755, 439] width 352 height 26
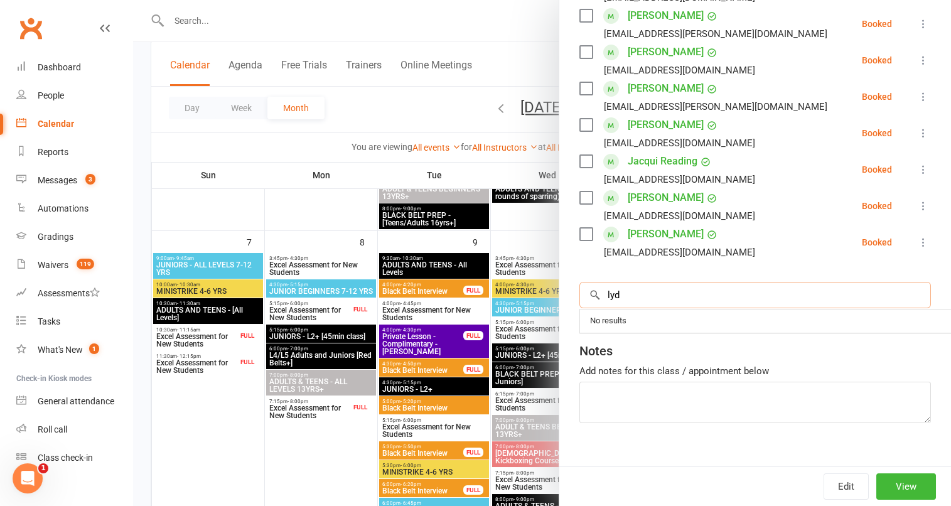
scroll to position [314, 0]
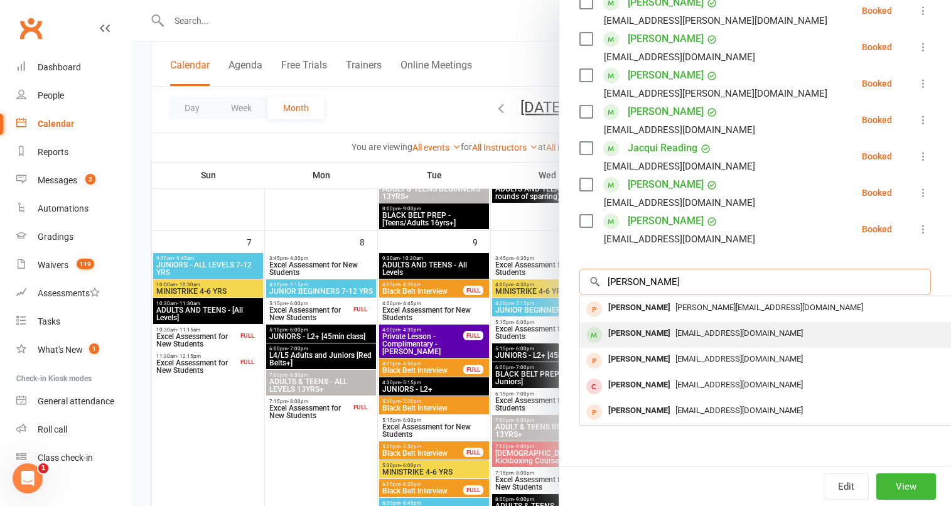
type input "lydia"
click at [655, 340] on div "lydiaturner.journalist@gmail.com" at bounding box center [767, 334] width 365 height 18
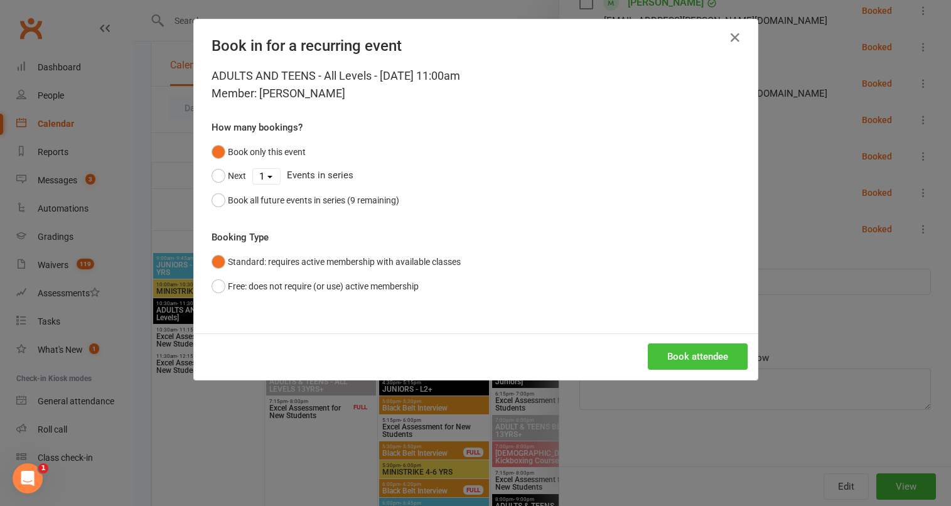
click at [673, 355] on button "Book attendee" at bounding box center [698, 356] width 100 height 26
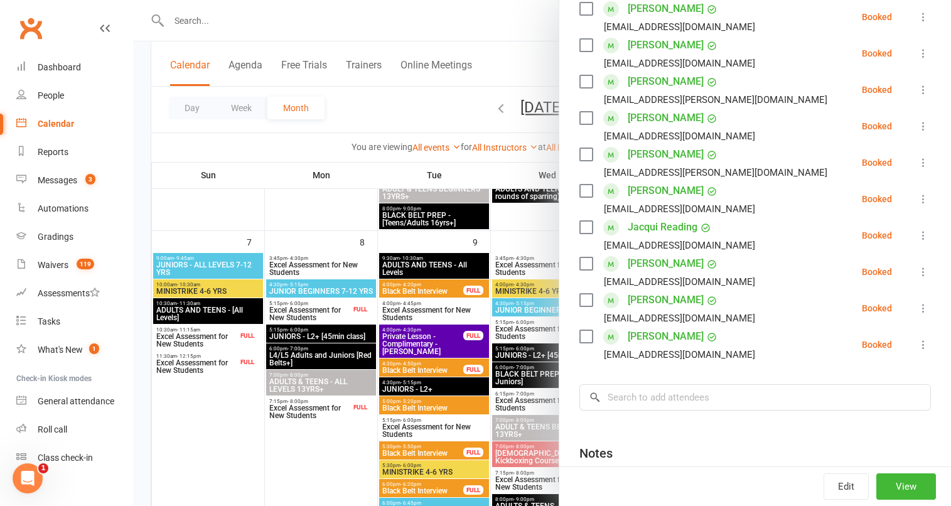
scroll to position [78, 0]
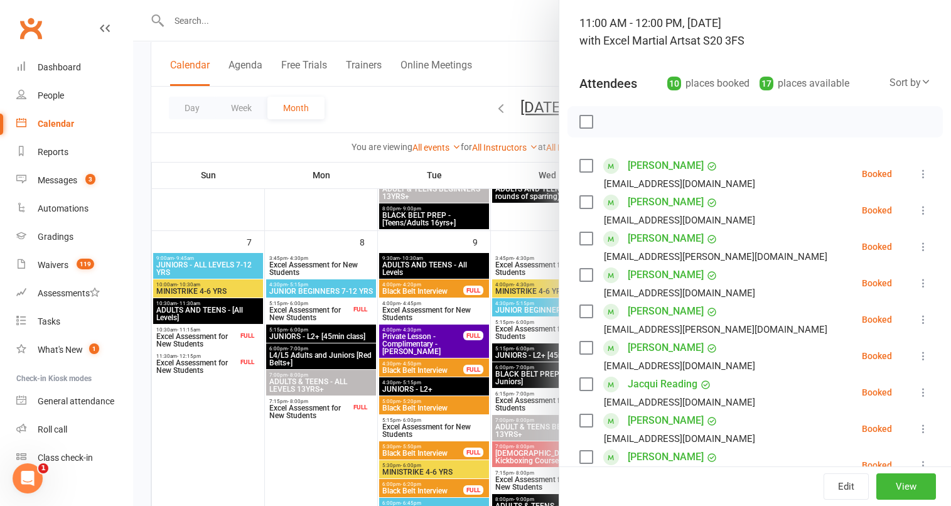
click at [462, 99] on div at bounding box center [542, 253] width 818 height 506
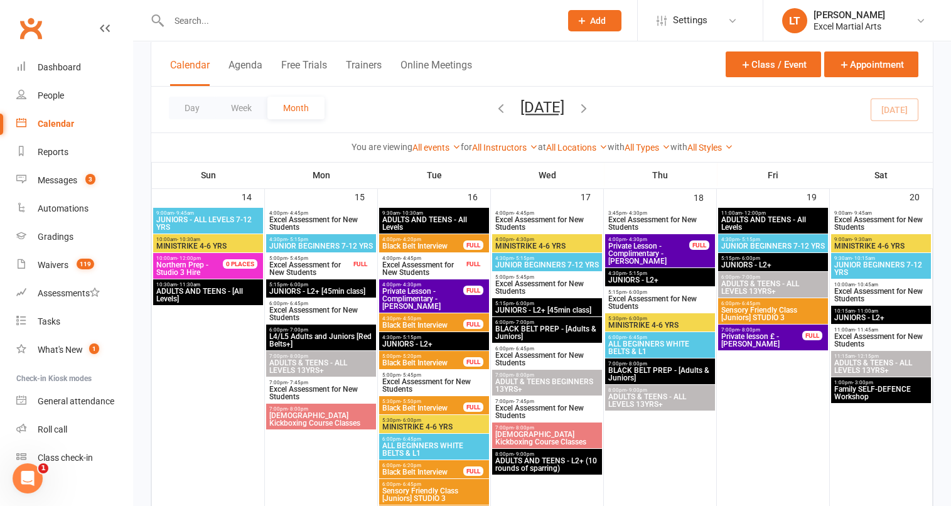
scroll to position [980, 0]
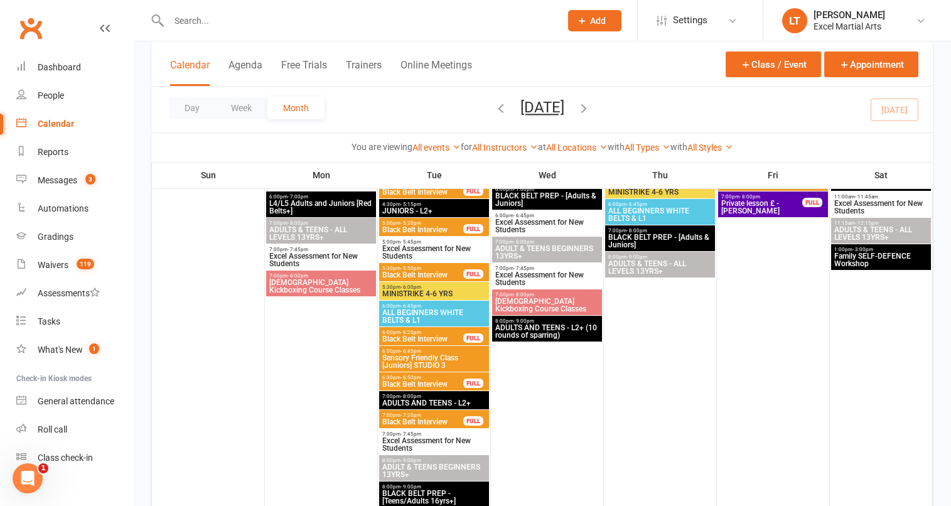
click at [884, 259] on span "Family SELF-DEFENCE Workshop" at bounding box center [881, 259] width 95 height 15
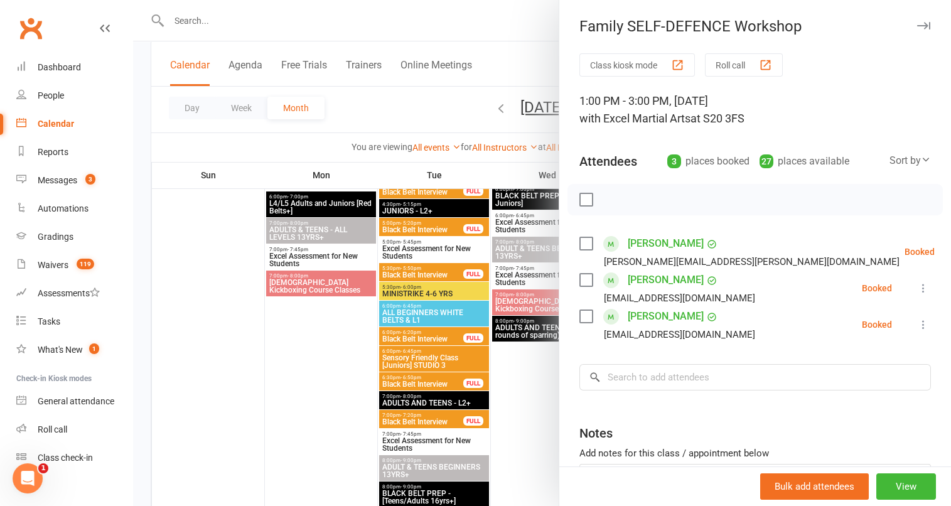
click at [466, 97] on div at bounding box center [542, 253] width 818 height 506
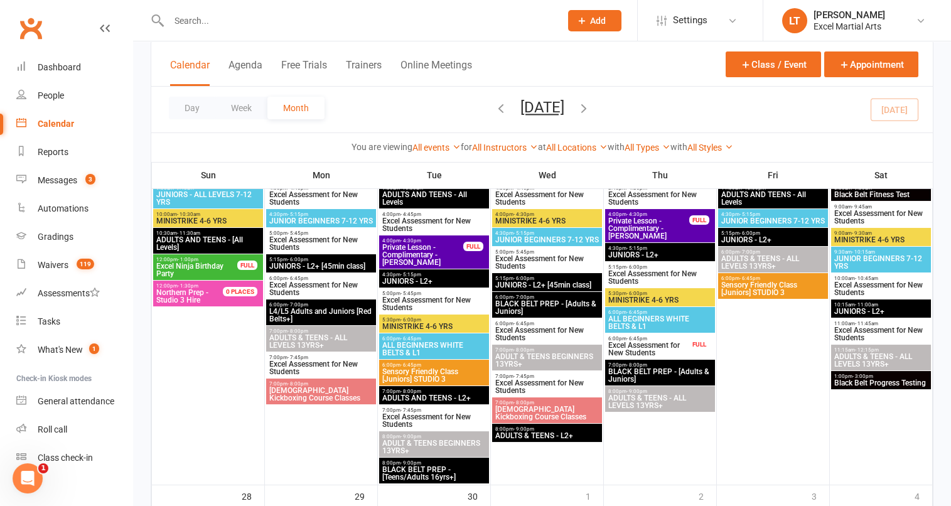
scroll to position [1294, 0]
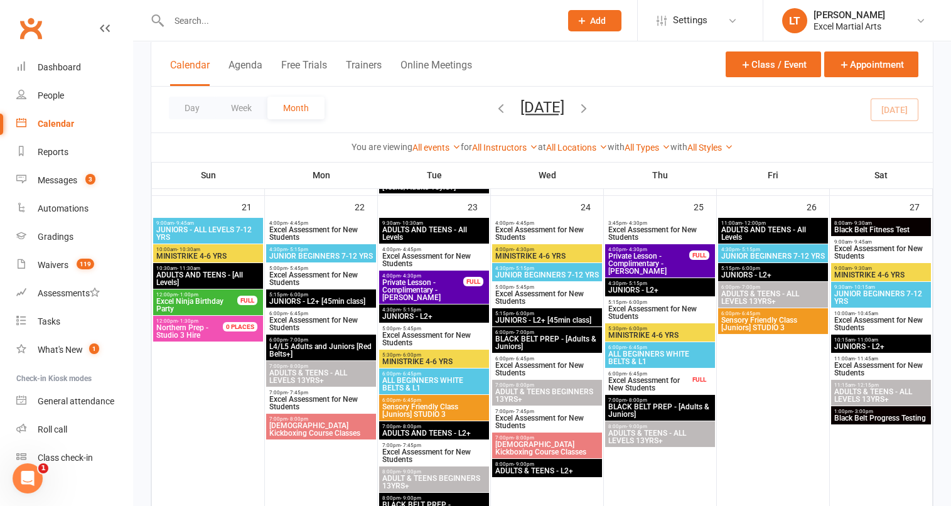
click at [215, 306] on span "Excel Ninja Birthday Party" at bounding box center [197, 305] width 82 height 15
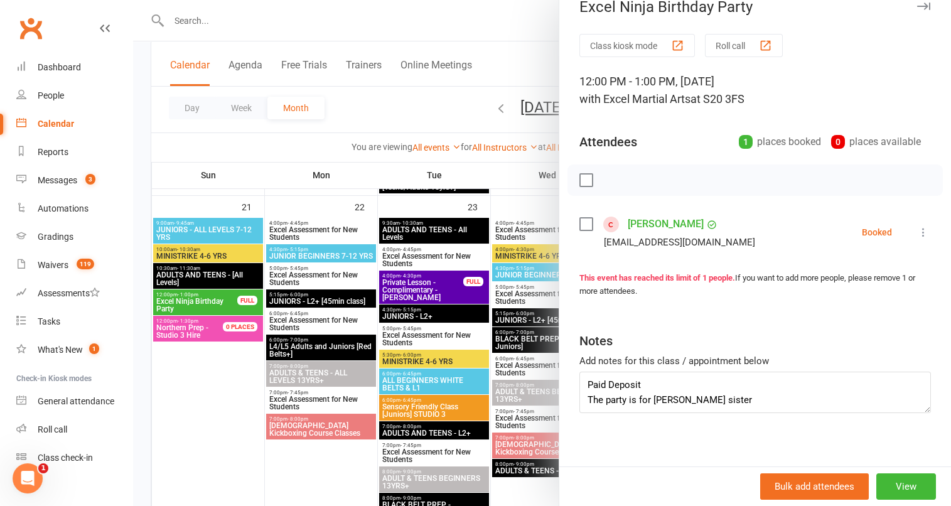
scroll to position [28, 0]
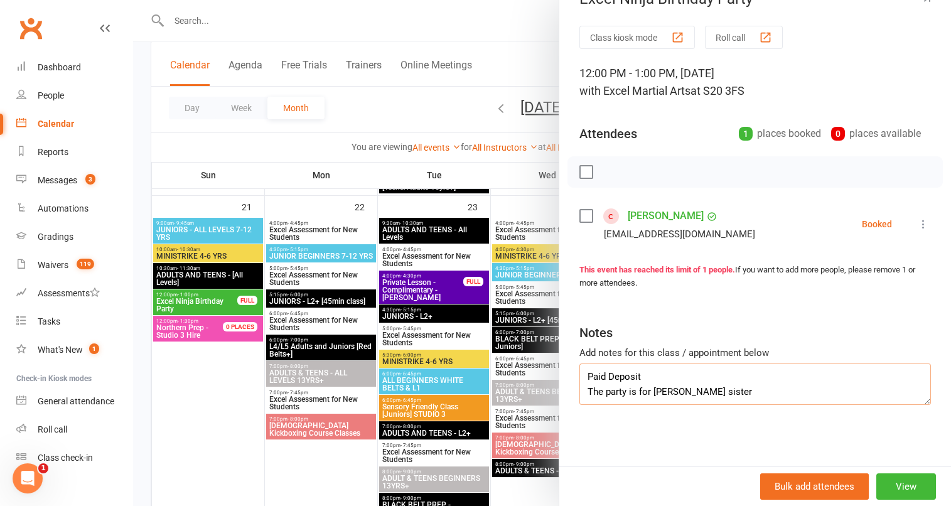
click at [725, 382] on textarea "Paid Deposit The party is for Avyay little sister" at bounding box center [755, 383] width 352 height 41
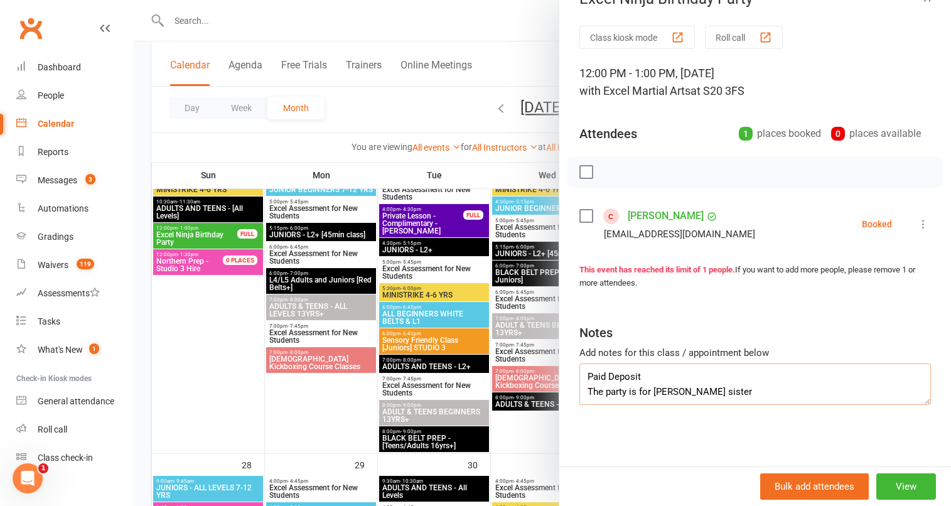
scroll to position [1373, 0]
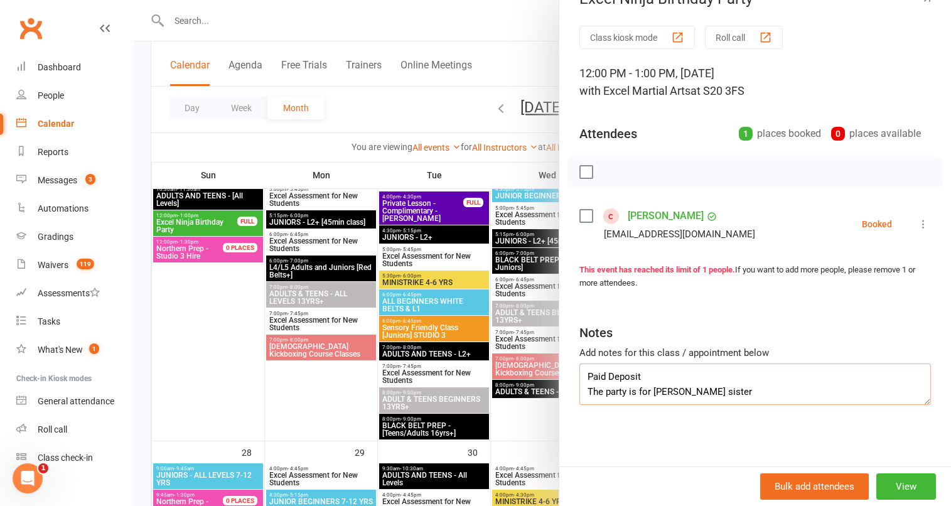
click at [723, 389] on textarea "Paid Deposit The party is for Avyay little sister" at bounding box center [755, 383] width 352 height 41
click at [195, 331] on div at bounding box center [542, 253] width 818 height 506
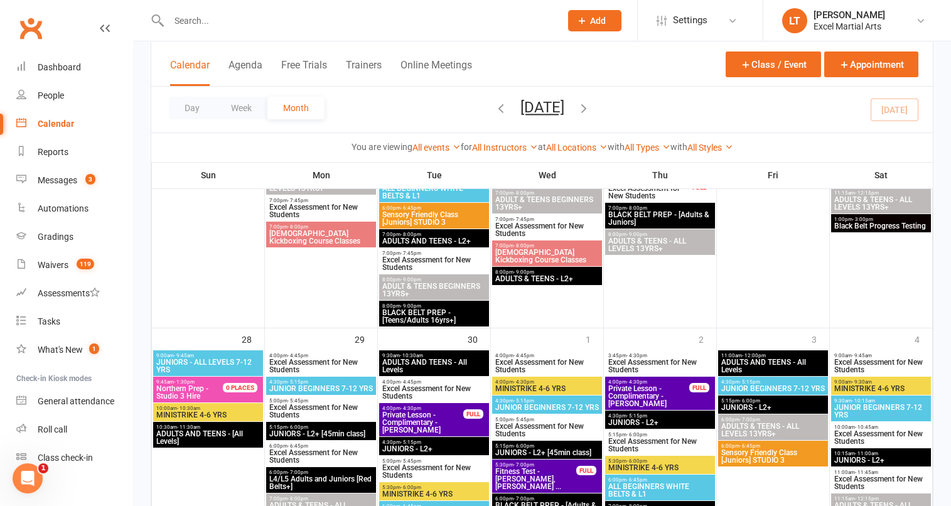
scroll to position [1451, 0]
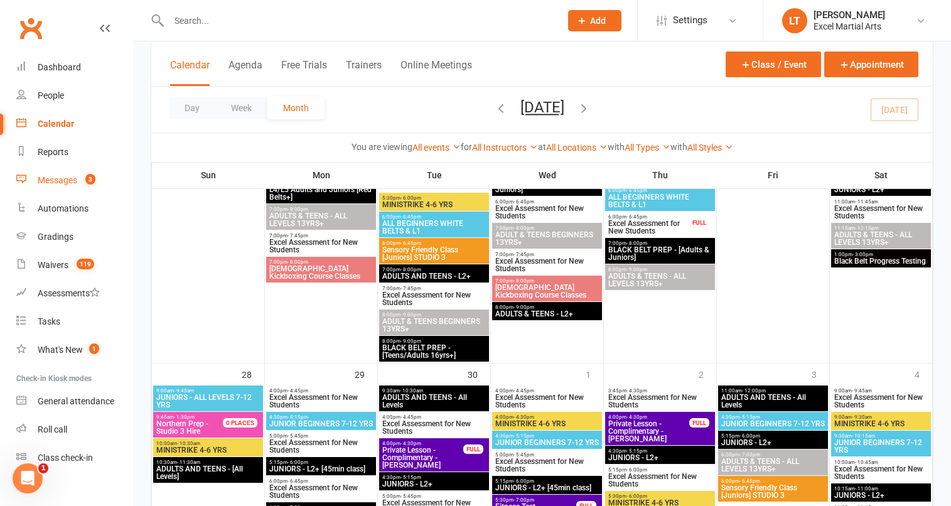
click at [58, 176] on div "Messages" at bounding box center [58, 180] width 40 height 10
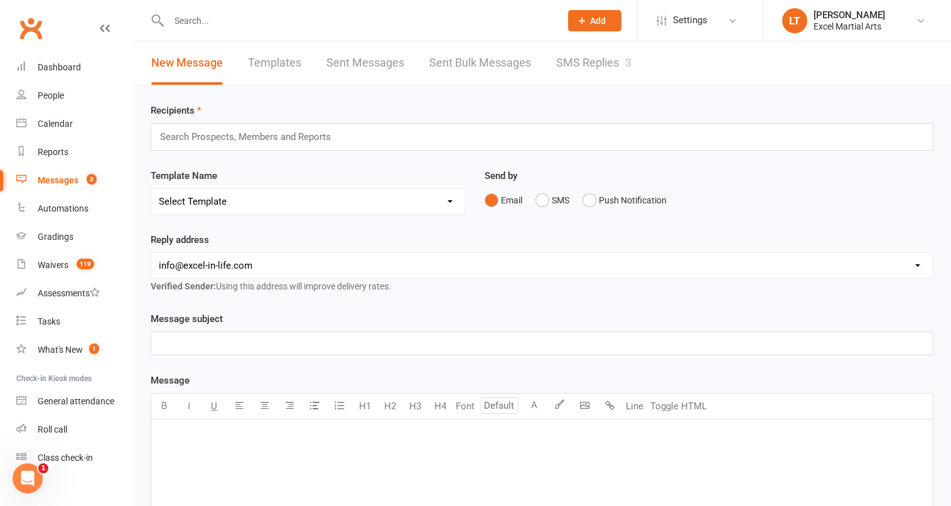
click at [583, 77] on link "SMS Replies 3" at bounding box center [593, 62] width 75 height 43
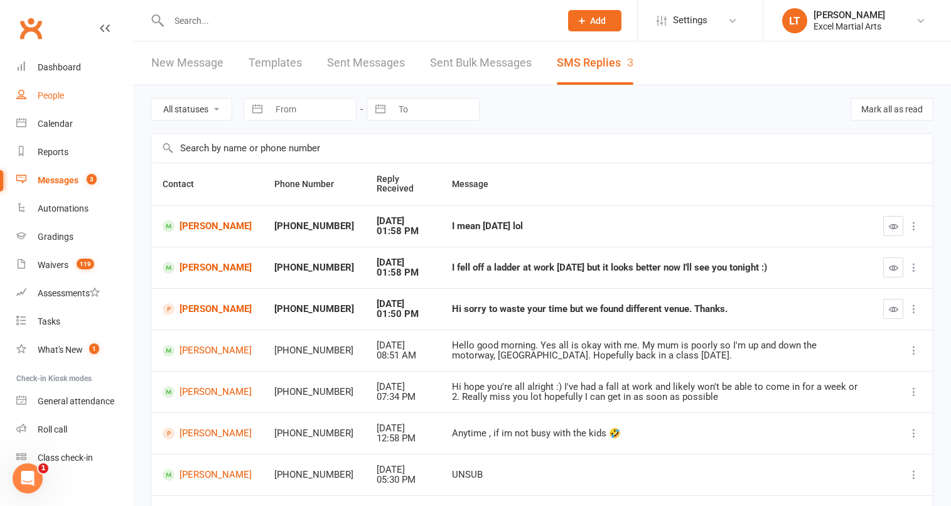
click at [59, 99] on div "People" at bounding box center [51, 95] width 26 height 10
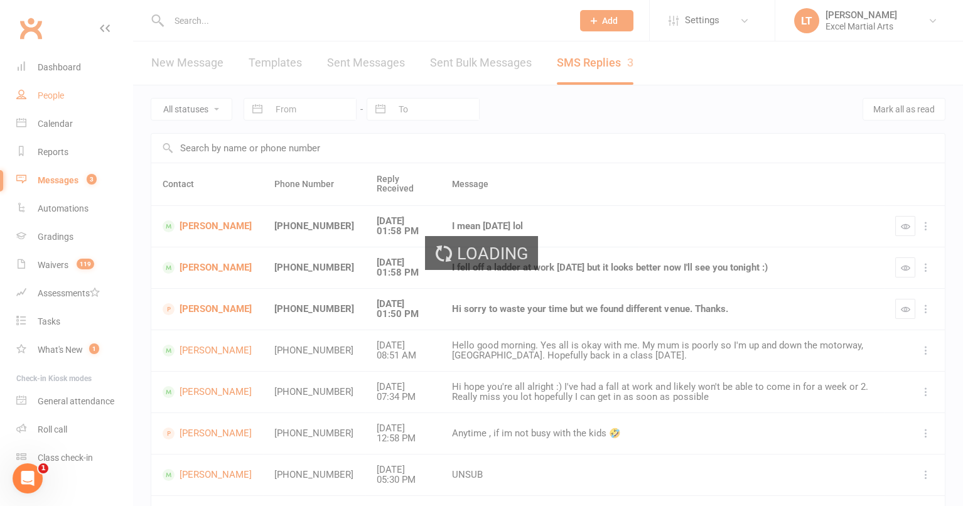
select select "100"
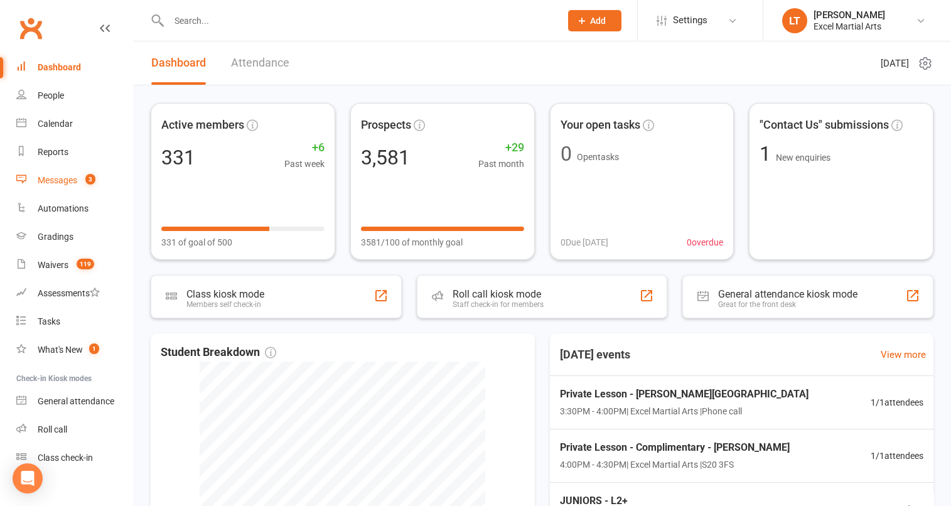
drag, startPoint x: 82, startPoint y: 174, endPoint x: 125, endPoint y: 161, distance: 45.1
click at [82, 174] on link "Messages 3" at bounding box center [74, 180] width 116 height 28
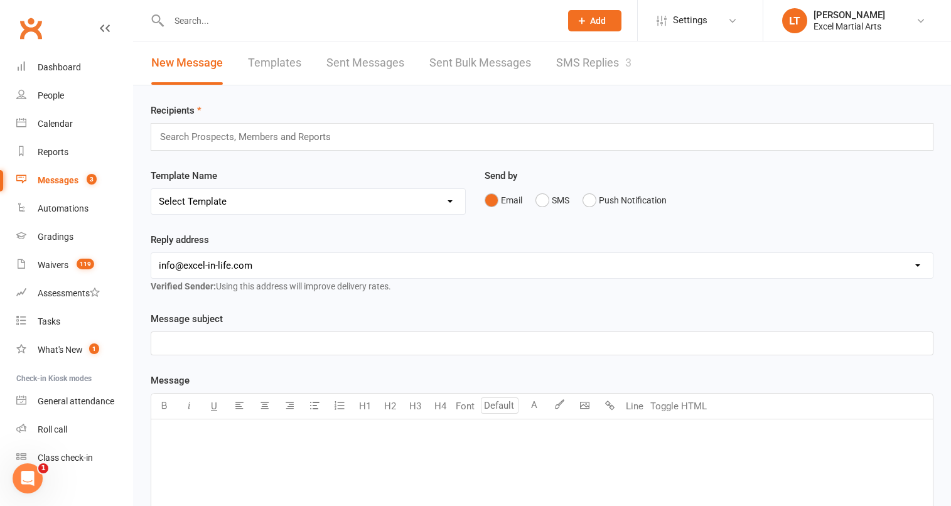
click at [622, 60] on link "SMS Replies 3" at bounding box center [593, 62] width 75 height 43
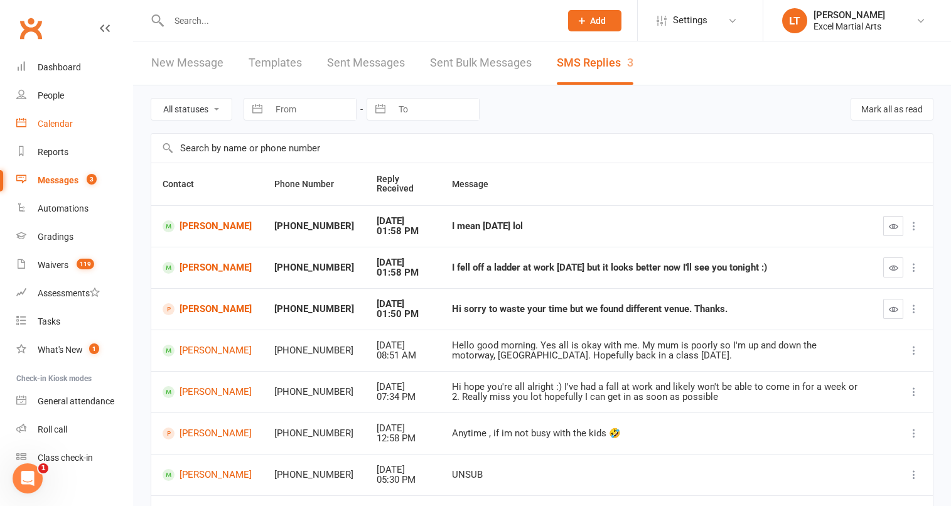
click at [77, 120] on link "Calendar" at bounding box center [74, 124] width 116 height 28
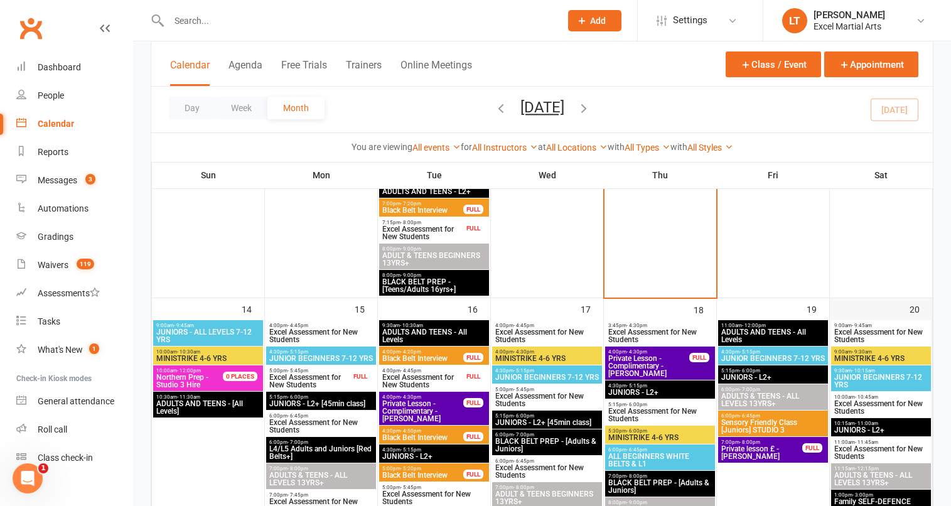
scroll to position [862, 0]
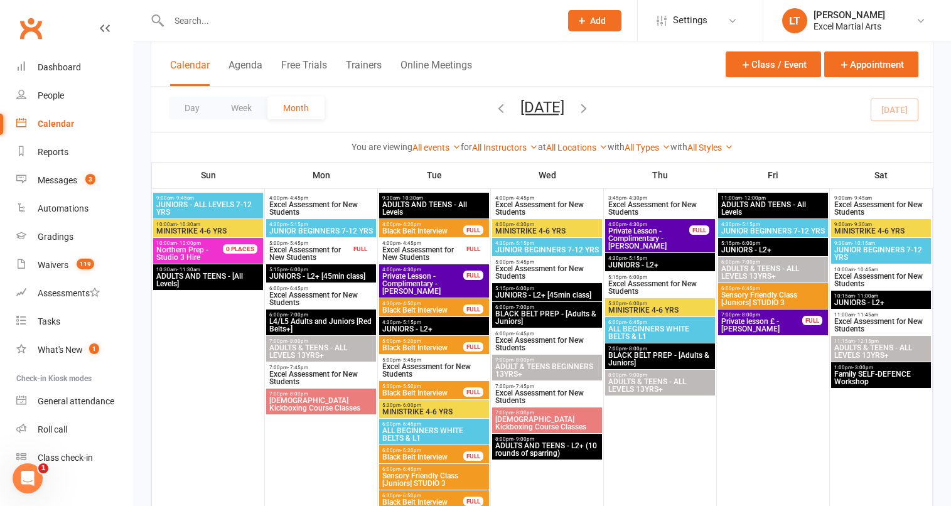
click at [901, 370] on span "Family SELF-DEFENCE Workshop" at bounding box center [881, 377] width 95 height 15
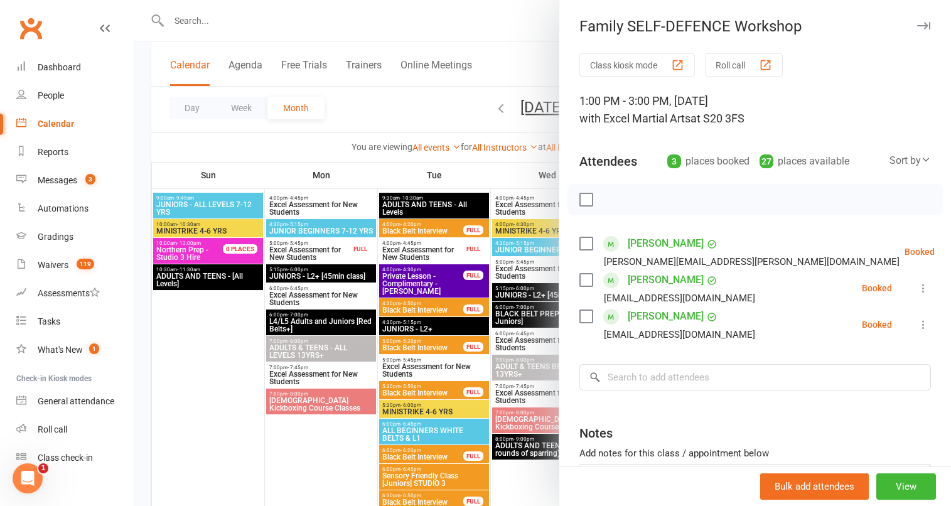
click at [417, 78] on div at bounding box center [542, 253] width 818 height 506
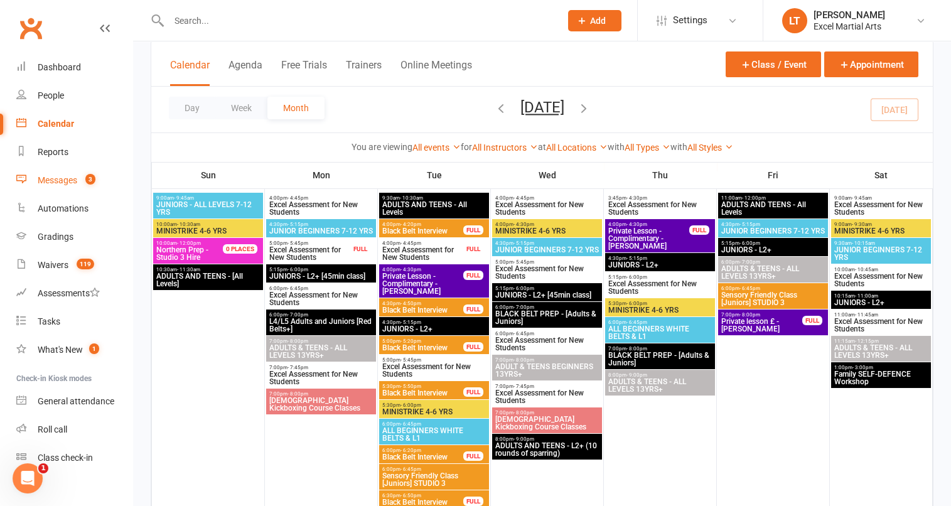
click at [64, 176] on div "Messages" at bounding box center [58, 180] width 40 height 10
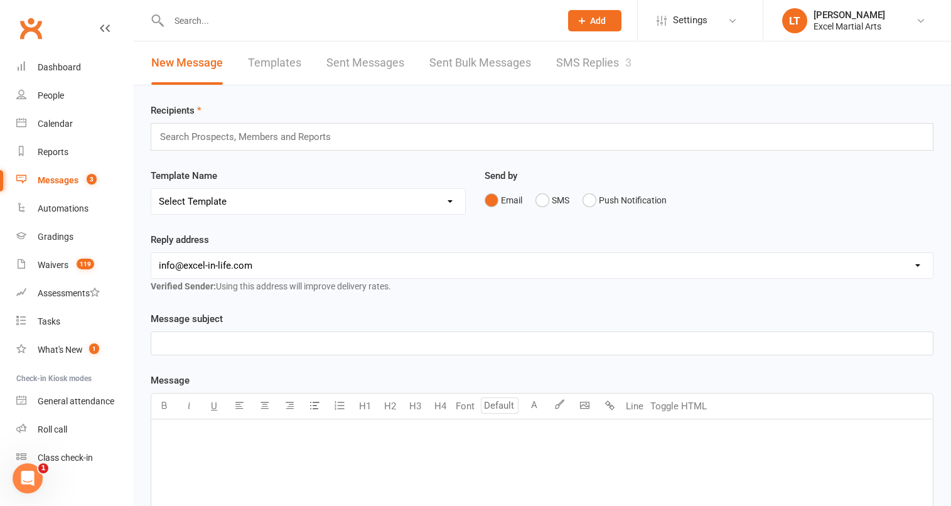
click at [598, 48] on link "SMS Replies 3" at bounding box center [593, 62] width 75 height 43
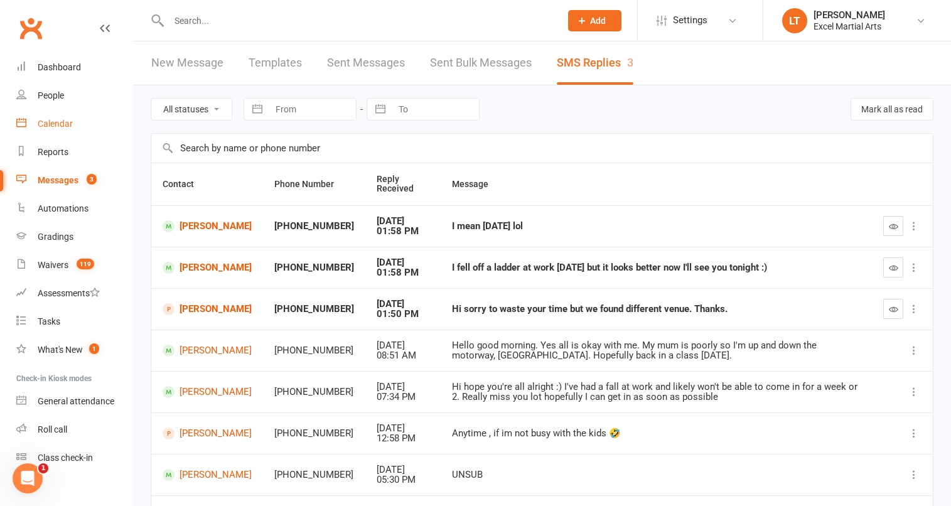
click at [67, 119] on div "Calendar" at bounding box center [55, 124] width 35 height 10
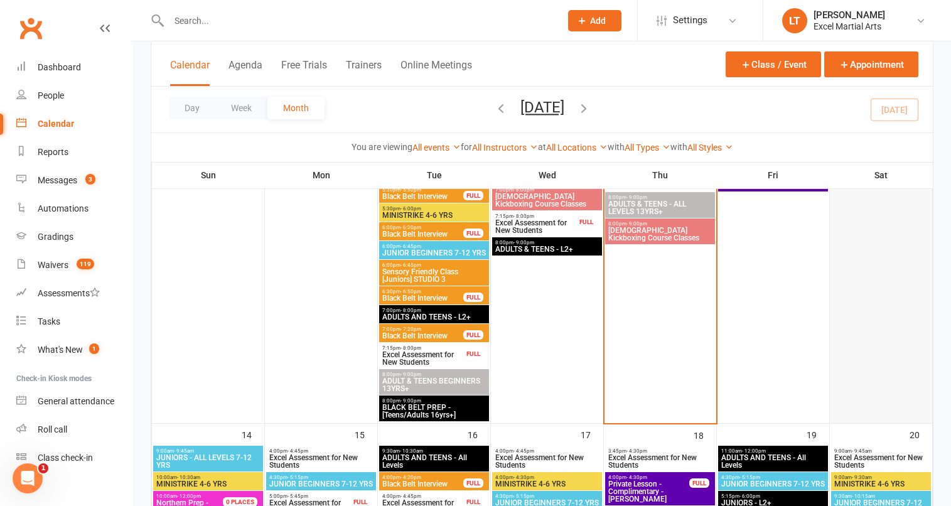
scroll to position [785, 0]
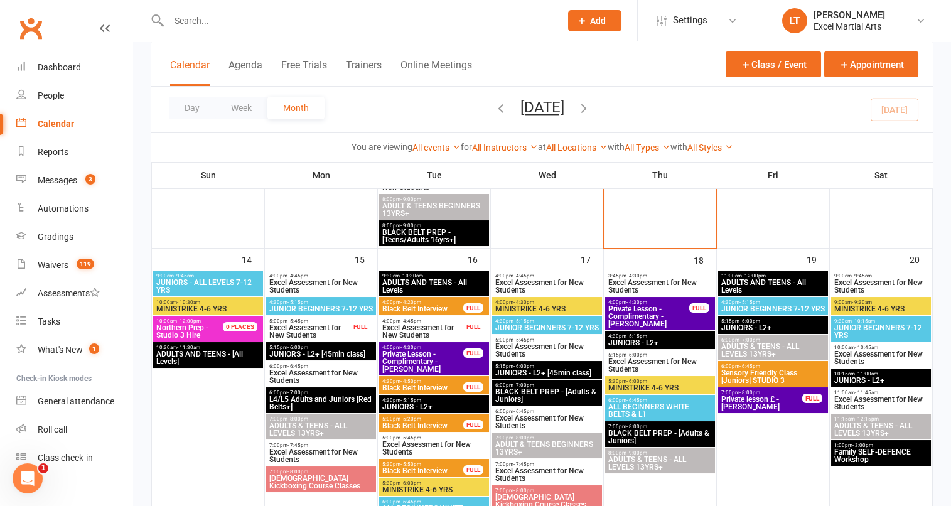
click at [898, 449] on span "Family SELF-DEFENCE Workshop" at bounding box center [881, 455] width 95 height 15
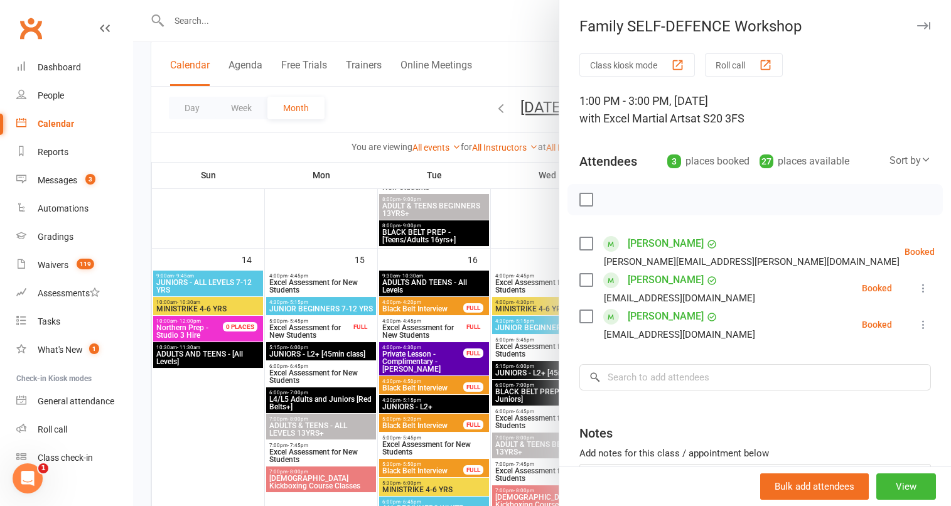
click at [420, 113] on div at bounding box center [542, 253] width 818 height 506
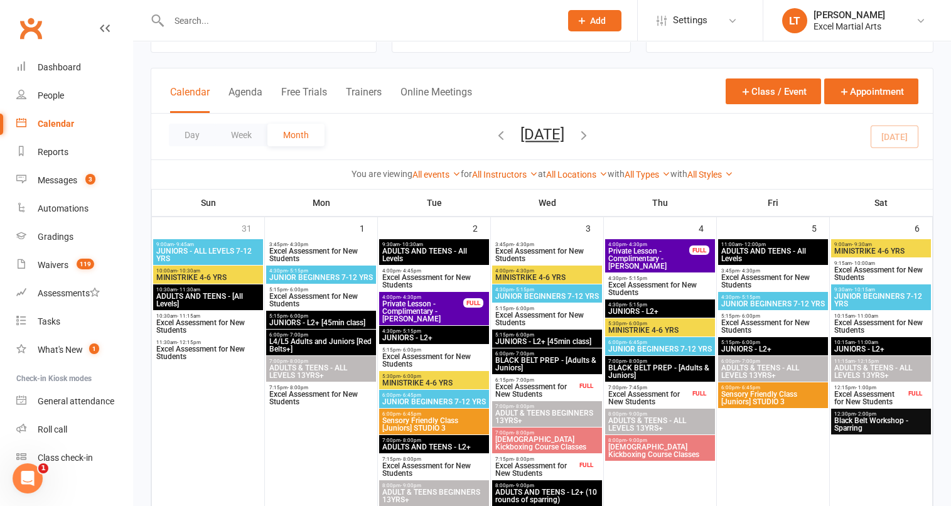
scroll to position [0, 0]
